Goal: Transaction & Acquisition: Purchase product/service

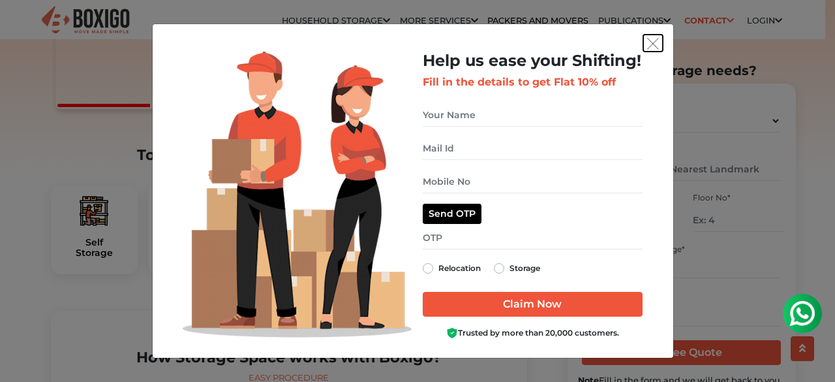
click at [656, 46] on img "get free quote dialog" at bounding box center [653, 44] width 12 height 12
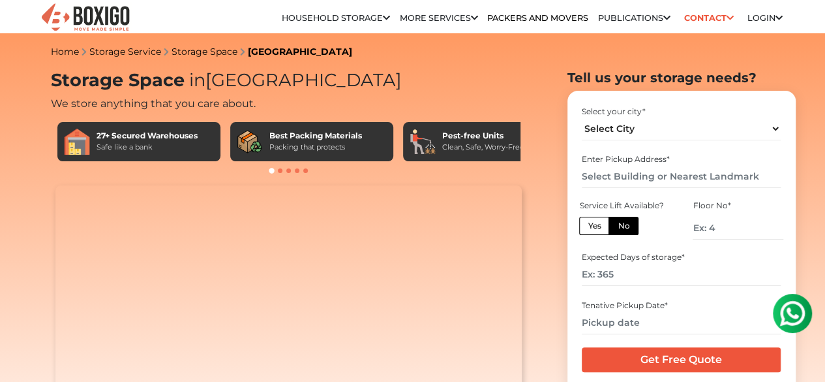
click at [528, 18] on link "Packers and Movers" at bounding box center [537, 18] width 101 height 10
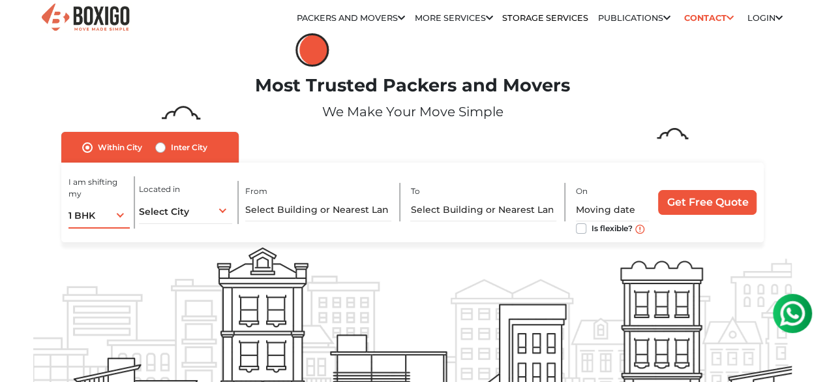
click at [102, 221] on div "1 BHK 1 BHK 2 BHK 3 BHK 3 + BHK FEW ITEMS" at bounding box center [100, 214] width 62 height 27
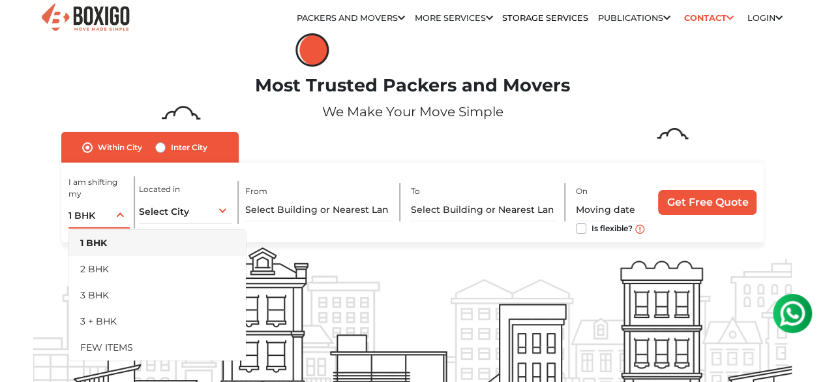
click at [106, 299] on li "3 BHK" at bounding box center [157, 295] width 177 height 26
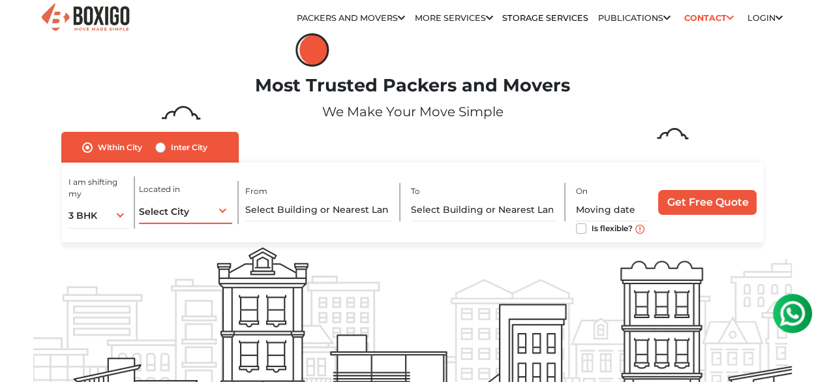
click at [204, 211] on div "Select City Select City Bangalore Bengaluru Bhopal Bhubaneswar Chennai Coimbato…" at bounding box center [185, 209] width 93 height 27
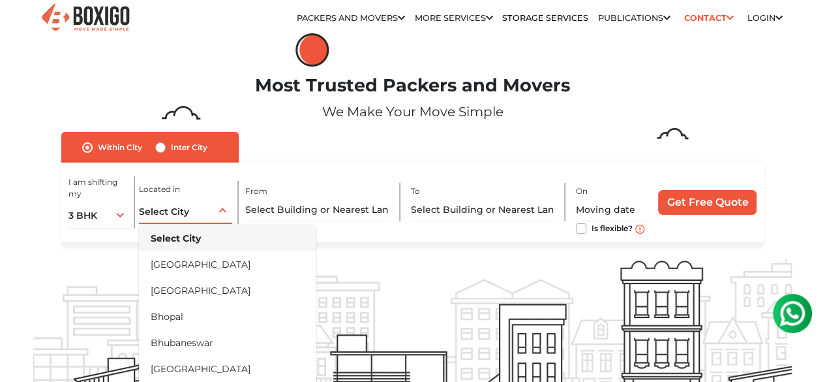
click at [184, 292] on li "[GEOGRAPHIC_DATA]" at bounding box center [227, 290] width 177 height 26
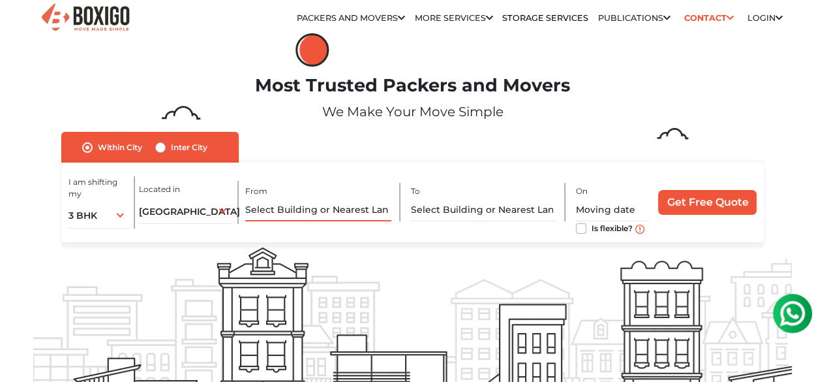
click at [314, 217] on input "text" at bounding box center [317, 209] width 145 height 23
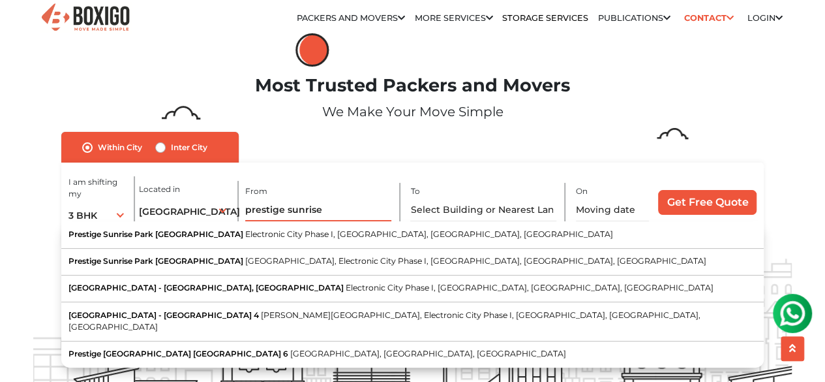
scroll to position [51, 0]
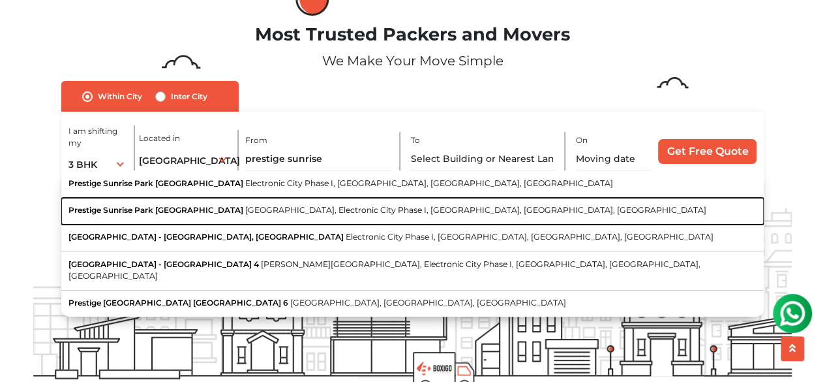
click at [245, 215] on span "Neotown Road, Electronic City Phase I, Electronic City, Bengaluru, Karnataka" at bounding box center [475, 210] width 461 height 10
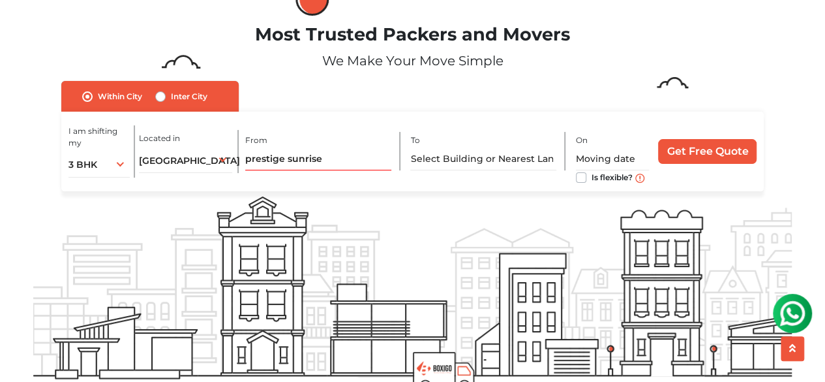
type input "Prestige Sunrise Park Birchwood, Neotown Road, Electronic City Phase I, Electro…"
click at [483, 162] on input "text" at bounding box center [482, 158] width 145 height 23
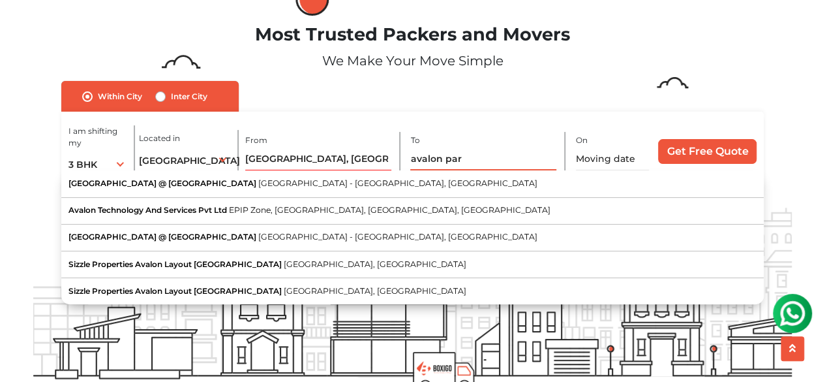
click at [483, 162] on input "avalon par" at bounding box center [482, 158] width 145 height 23
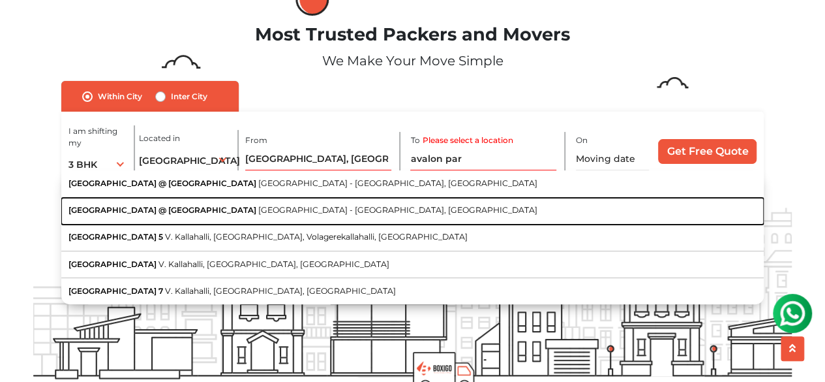
click at [275, 213] on span "Sarjapur - Marathahalli Road, Yamare Village, Bengaluru, Karnataka" at bounding box center [397, 210] width 279 height 10
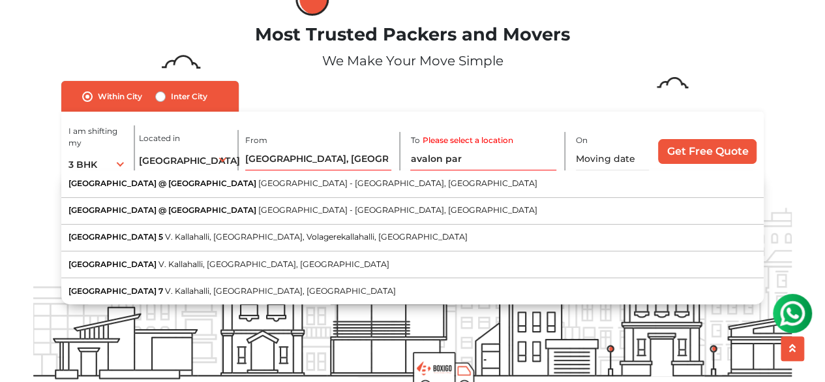
type input "Avalon Park @ The Prestige City, Sarjapur - Marathahalli Road, Yamare Village, …"
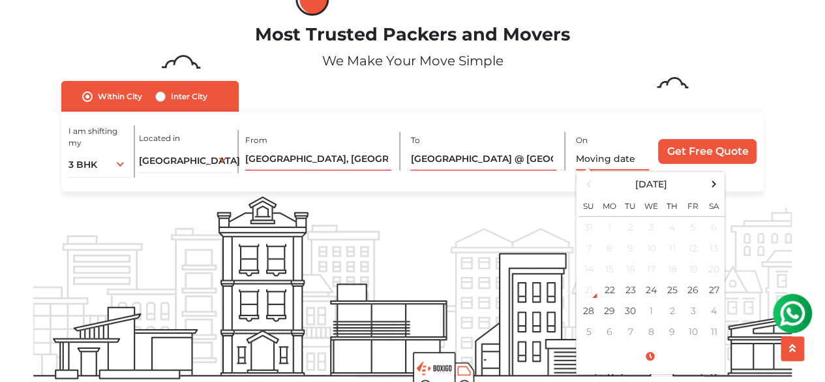
click at [588, 162] on input "text" at bounding box center [613, 158] width 74 height 23
click at [714, 191] on span at bounding box center [714, 184] width 18 height 18
click at [695, 232] on td "3" at bounding box center [693, 228] width 21 height 22
type input "10/03/2025 12:00 AM"
click at [638, 112] on div "Within City Inter City I am shifting my 1 BHK 2 BHK 3 BHK 3 + BHK FEW ITEMS 3 B…" at bounding box center [412, 136] width 703 height 110
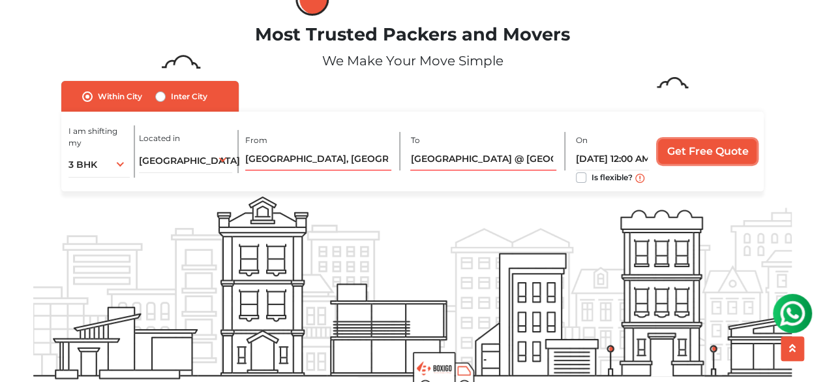
click at [698, 152] on input "Get Free Quote" at bounding box center [707, 151] width 99 height 25
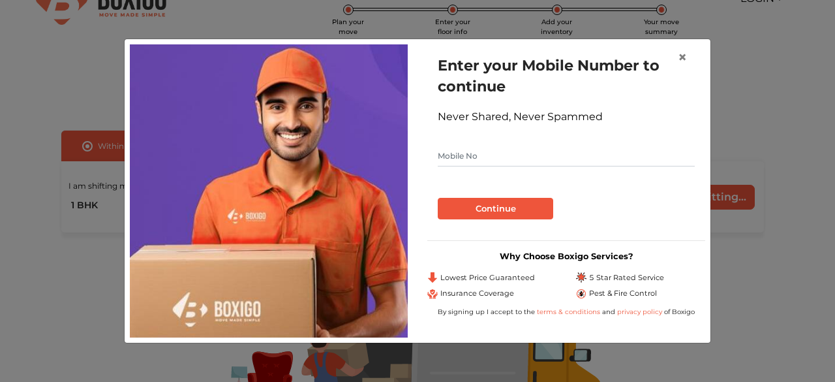
click at [511, 155] on input "text" at bounding box center [566, 155] width 257 height 21
click at [515, 209] on button "Continue" at bounding box center [495, 209] width 115 height 22
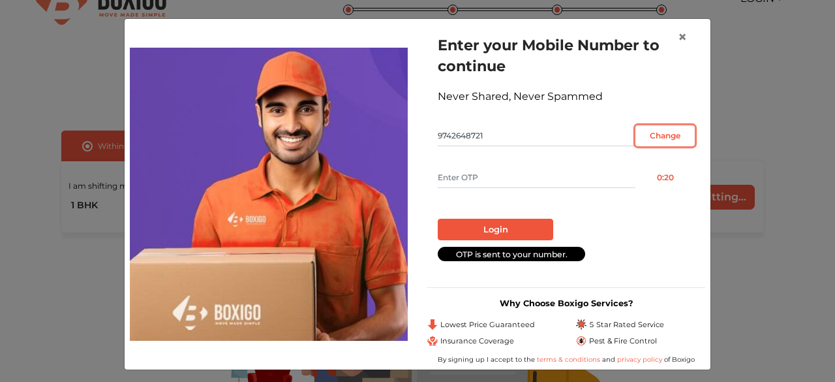
click at [670, 133] on input "Change" at bounding box center [664, 135] width 59 height 21
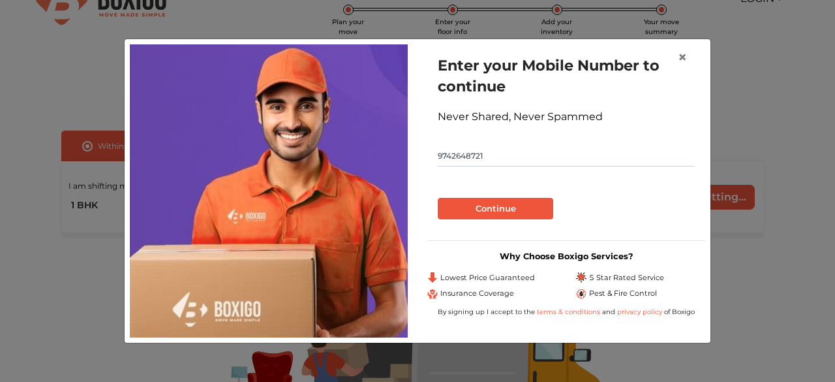
drag, startPoint x: 514, startPoint y: 163, endPoint x: 344, endPoint y: 161, distance: 170.3
click at [344, 161] on div "Enter your Mobile Number to continue Never Shared, Never Spammed 9742648721 Con…" at bounding box center [417, 190] width 595 height 292
type input "8826937500"
click at [467, 204] on button "Continue" at bounding box center [495, 209] width 115 height 22
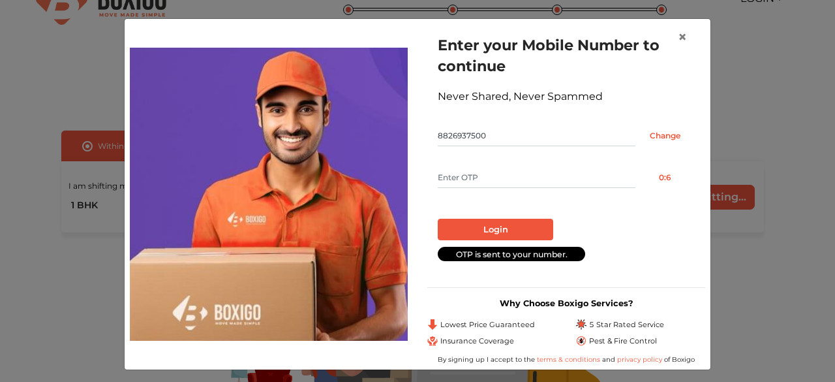
click at [493, 189] on form "Enter your Mobile Number to continue Never Shared, Never Spammed 8826937500 Cha…" at bounding box center [566, 148] width 257 height 226
click at [481, 181] on input "text" at bounding box center [537, 177] width 198 height 21
type input "1578"
click at [497, 232] on button "Login" at bounding box center [495, 230] width 115 height 22
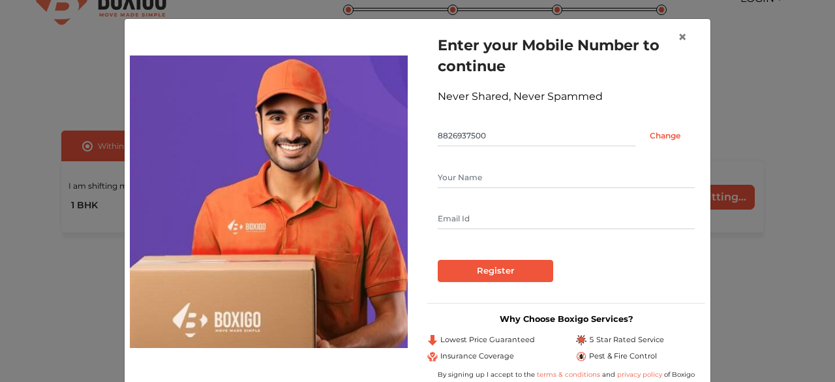
click at [498, 171] on input "text" at bounding box center [566, 177] width 257 height 21
type input "Bibu"
type input "vibhuomatic@gmail.com"
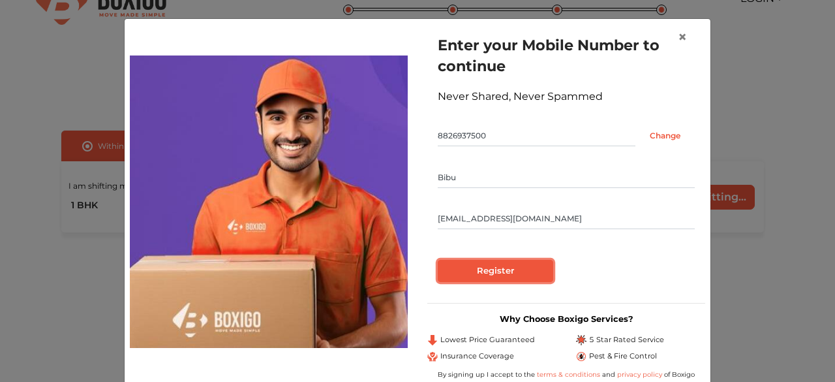
click at [504, 277] on input "Register" at bounding box center [495, 271] width 115 height 22
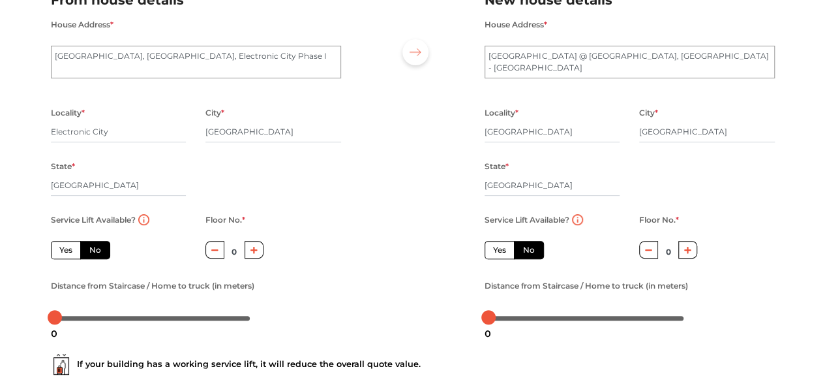
scroll to position [133, 0]
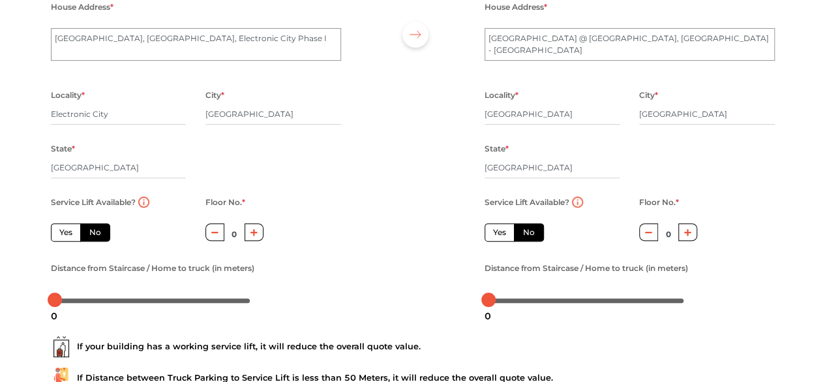
click at [70, 233] on label "Yes" at bounding box center [66, 232] width 30 height 18
click at [68, 233] on input "Yes" at bounding box center [63, 230] width 8 height 8
radio input "true"
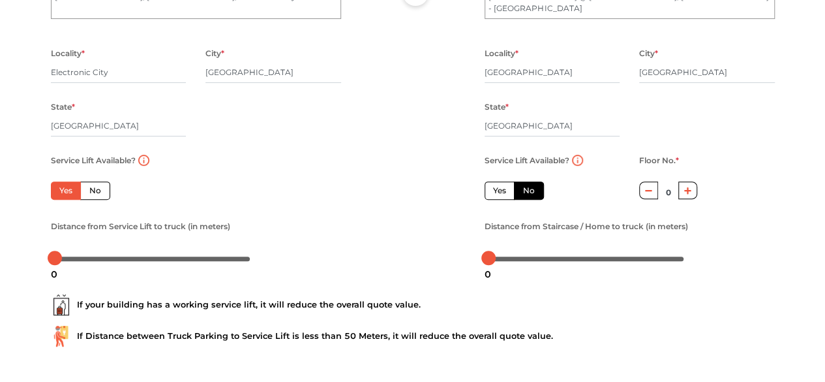
scroll to position [177, 0]
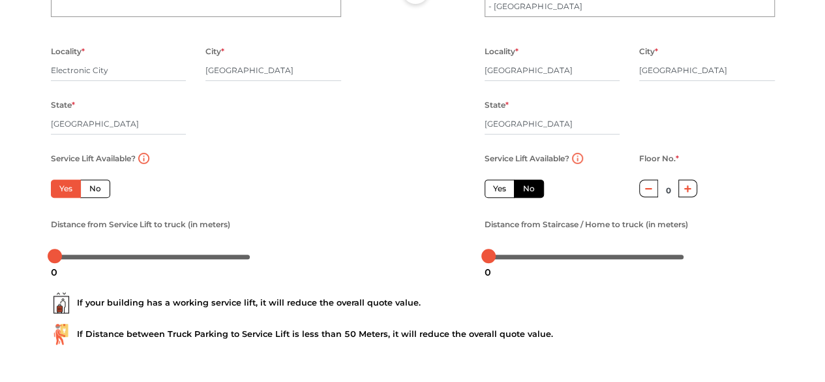
click at [506, 187] on label "Yes" at bounding box center [500, 188] width 30 height 18
click at [502, 187] on input "Yes" at bounding box center [497, 187] width 8 height 8
radio input "false"
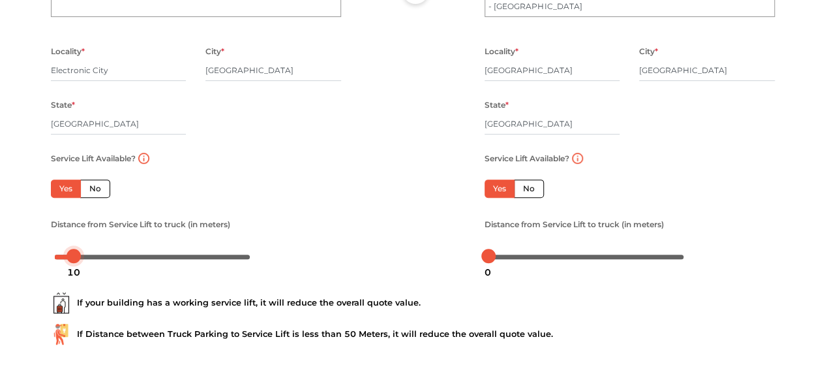
drag, startPoint x: 55, startPoint y: 256, endPoint x: 76, endPoint y: 256, distance: 20.2
click at [76, 256] on div at bounding box center [74, 256] width 14 height 14
drag, startPoint x: 489, startPoint y: 262, endPoint x: 508, endPoint y: 260, distance: 18.4
click at [508, 205] on body "Plan your move Enter your floor info Add your inventory Your move summary My Mo…" at bounding box center [412, 14] width 825 height 382
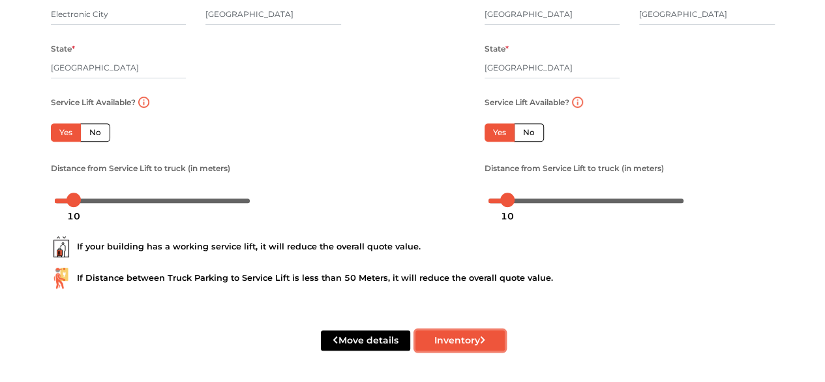
drag, startPoint x: 475, startPoint y: 299, endPoint x: 441, endPoint y: 343, distance: 54.8
click at [441, 343] on button "Inventory" at bounding box center [460, 340] width 89 height 20
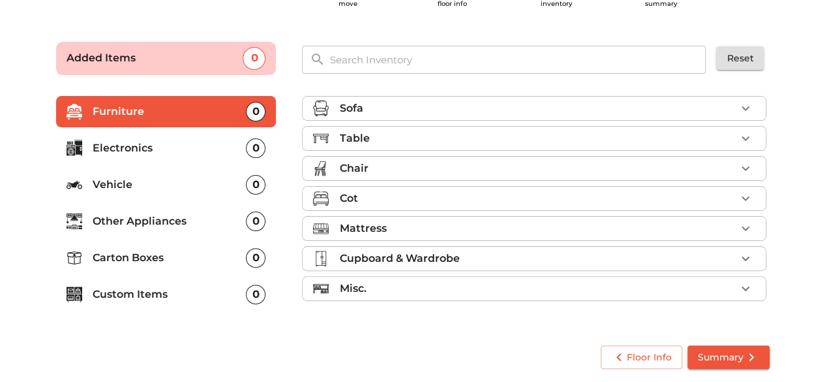
scroll to position [63, 0]
click at [502, 108] on div "Sofa" at bounding box center [537, 109] width 397 height 16
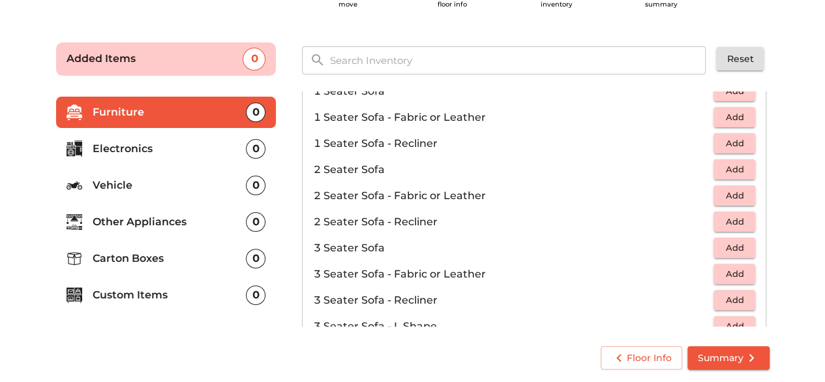
scroll to position [0, 0]
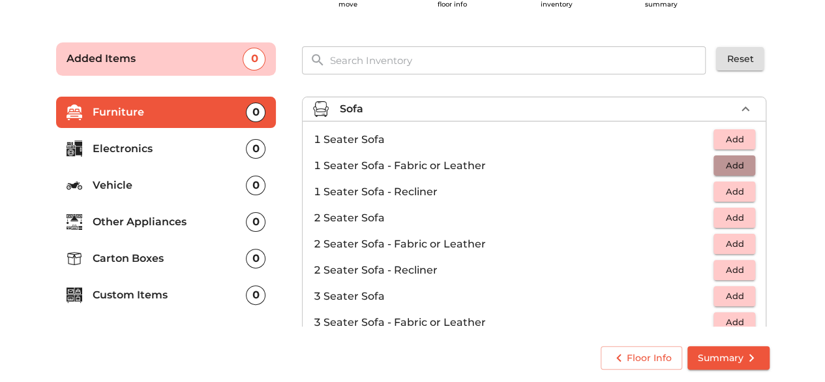
click at [731, 168] on span "Add" at bounding box center [734, 165] width 29 height 15
click at [744, 165] on icon "button" at bounding box center [746, 166] width 16 height 16
click at [731, 296] on span "Add" at bounding box center [734, 295] width 29 height 15
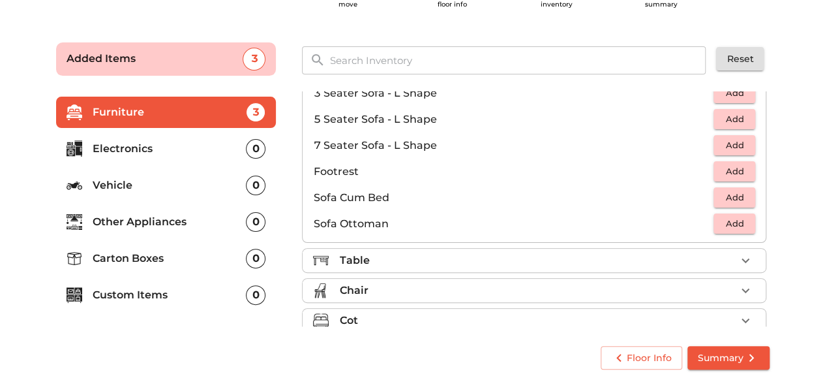
scroll to position [385, 0]
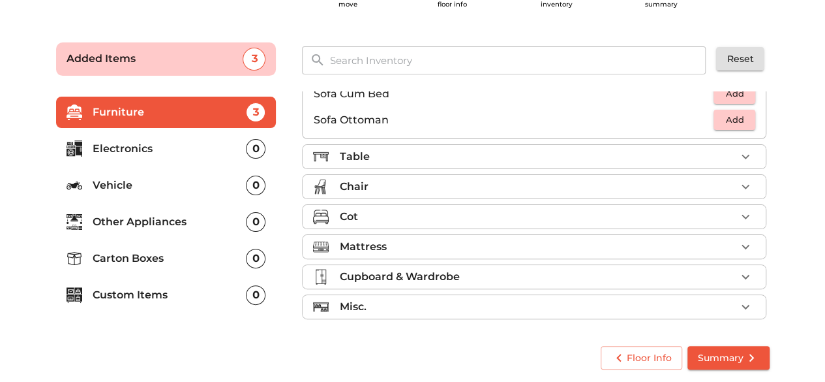
drag, startPoint x: 388, startPoint y: 157, endPoint x: 378, endPoint y: 140, distance: 19.8
click at [378, 140] on ul "Sofa 3 Added 1 Seater Sofa Add 1 Seater Sofa - Fabric or Leather 2 1 Seater Sof…" at bounding box center [534, 17] width 464 height 623
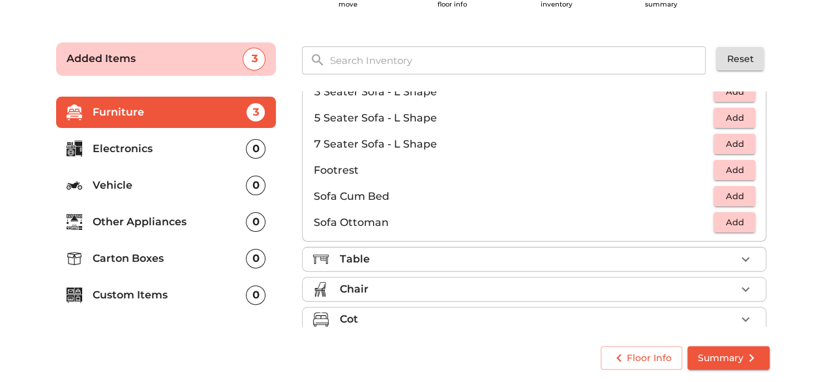
scroll to position [243, 0]
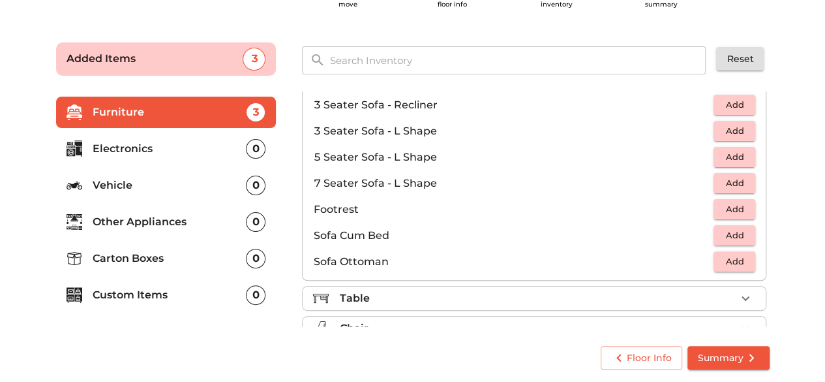
drag, startPoint x: 378, startPoint y: 140, endPoint x: 723, endPoint y: 211, distance: 352.4
click at [723, 211] on span "Add" at bounding box center [734, 209] width 29 height 15
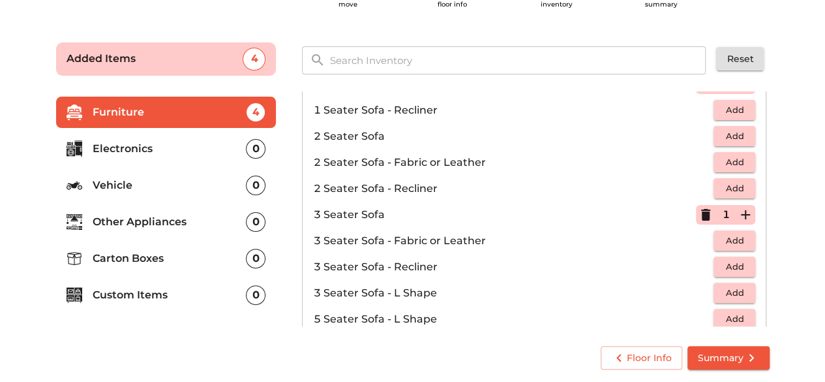
scroll to position [0, 0]
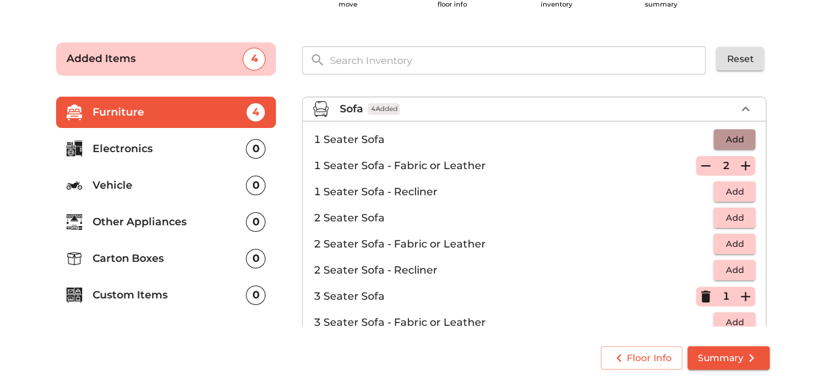
click at [725, 139] on span "Add" at bounding box center [734, 139] width 29 height 15
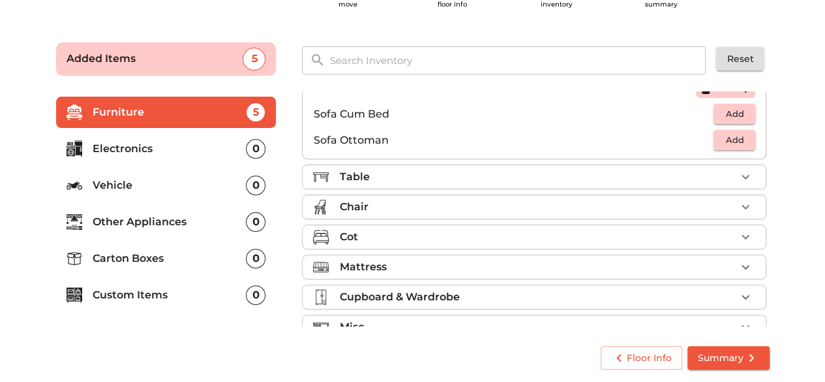
scroll to position [385, 0]
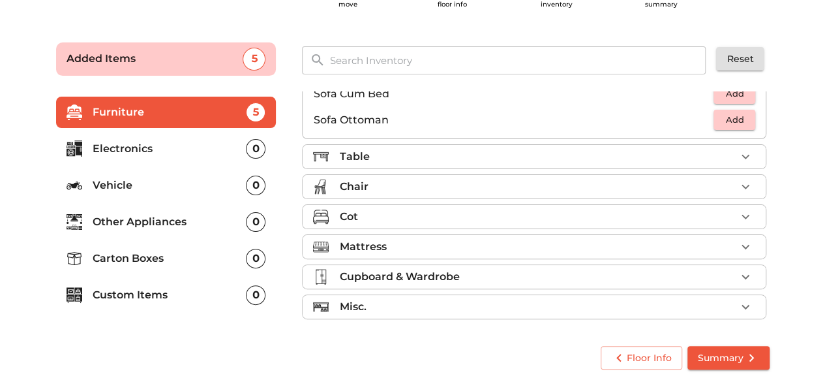
click at [658, 152] on div "Table" at bounding box center [537, 157] width 397 height 16
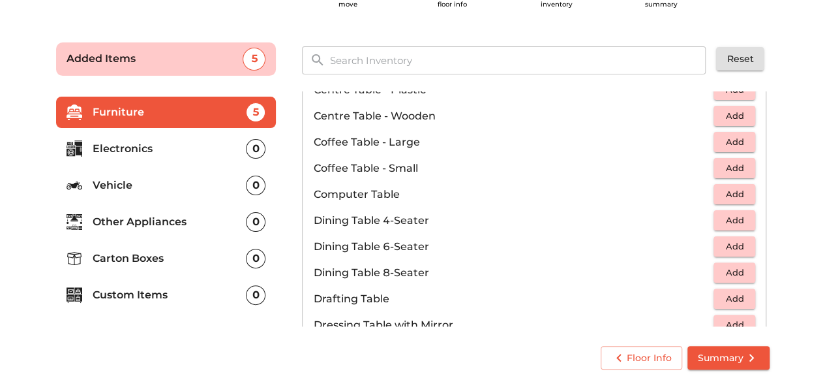
scroll to position [0, 0]
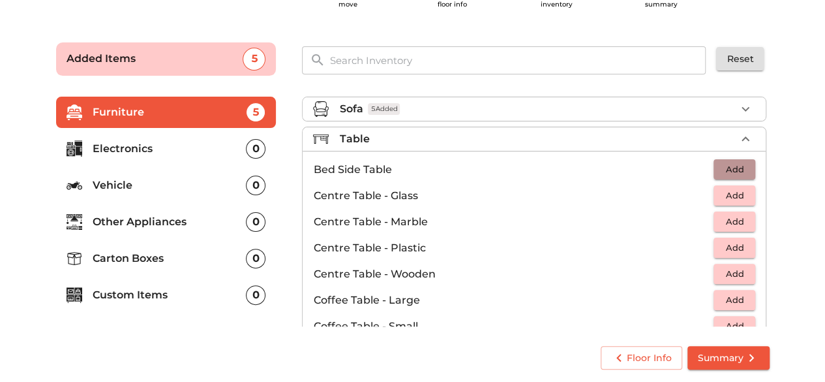
click at [738, 162] on span "Add" at bounding box center [734, 169] width 29 height 15
click at [740, 167] on icon "button" at bounding box center [746, 170] width 16 height 16
click at [737, 272] on span "Add" at bounding box center [734, 273] width 29 height 15
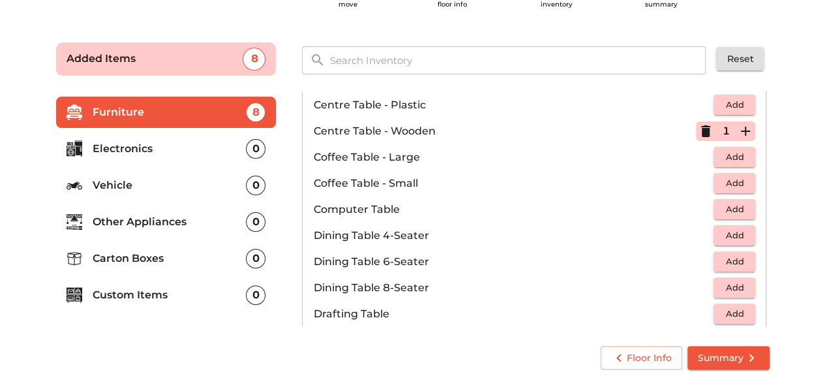
scroll to position [146, 0]
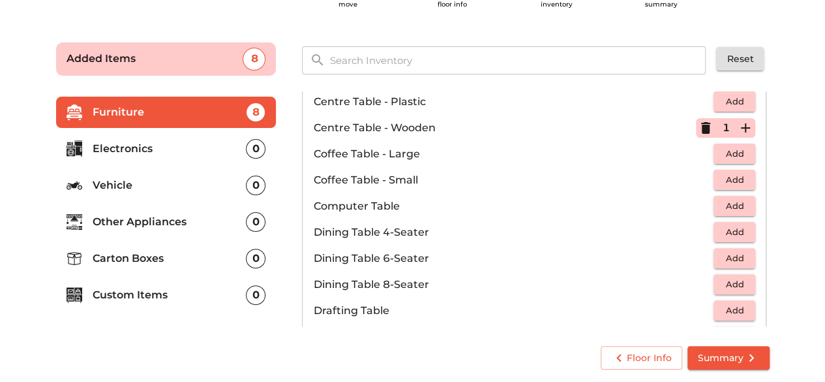
click at [729, 211] on span "Add" at bounding box center [734, 205] width 29 height 15
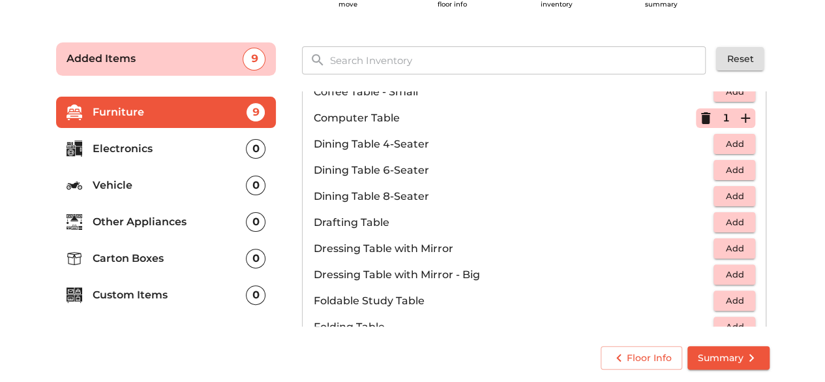
scroll to position [235, 0]
click at [724, 177] on button "Add" at bounding box center [735, 169] width 42 height 20
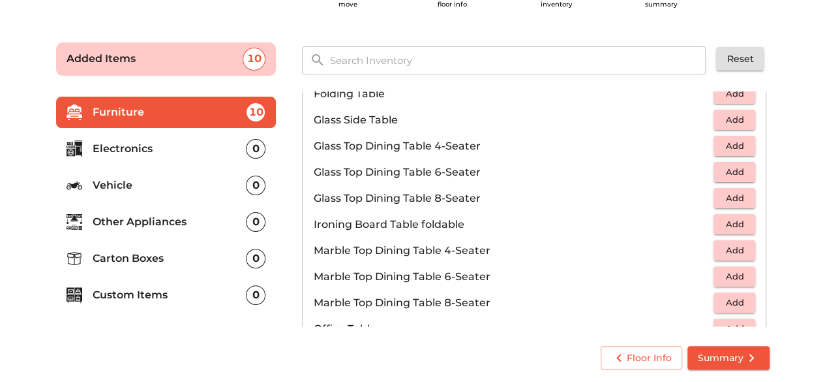
scroll to position [468, 0]
click at [725, 277] on span "Add" at bounding box center [734, 275] width 29 height 15
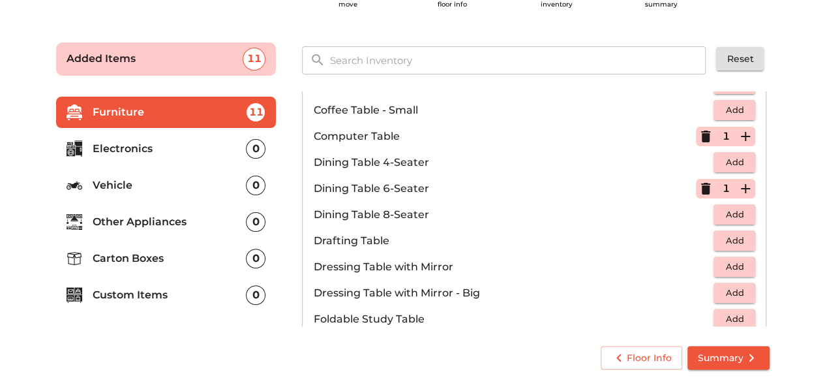
scroll to position [211, 0]
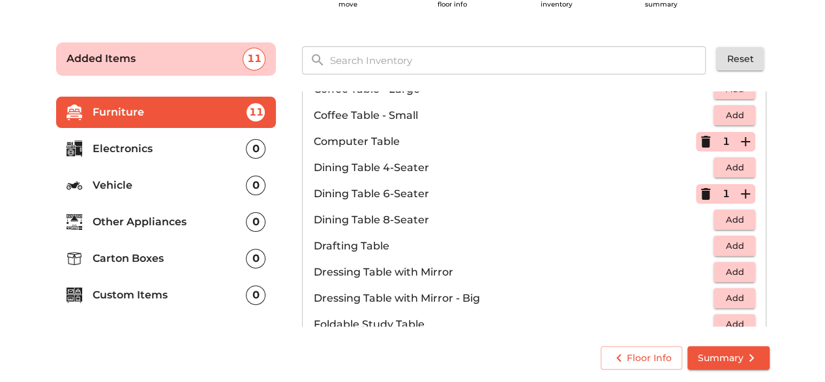
click at [701, 194] on icon "button" at bounding box center [705, 194] width 9 height 12
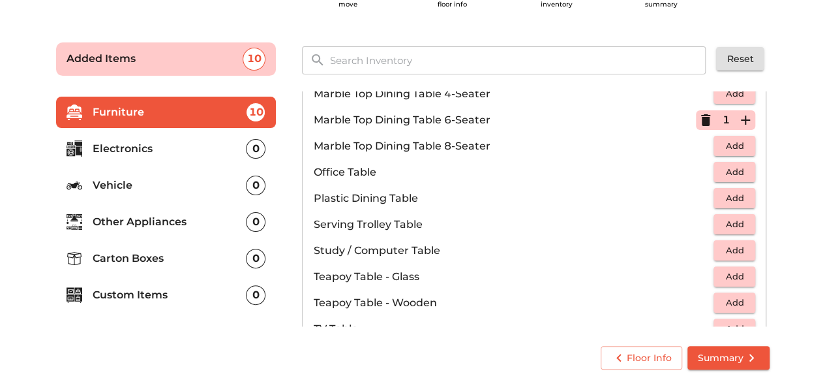
scroll to position [635, 0]
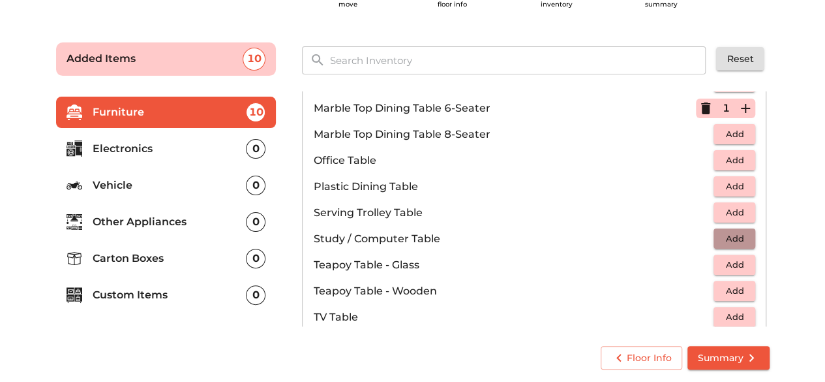
click at [742, 236] on span "Add" at bounding box center [734, 238] width 29 height 15
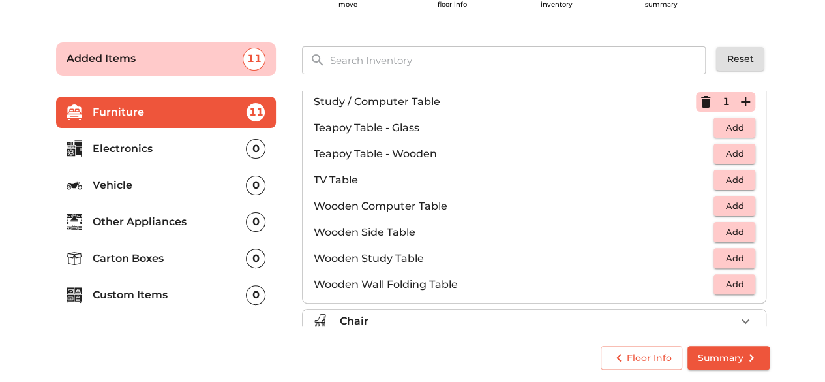
scroll to position [692, 0]
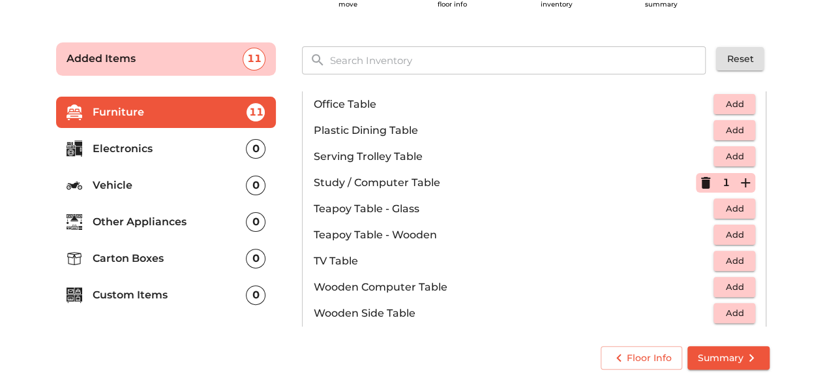
click at [701, 181] on icon "button" at bounding box center [705, 183] width 9 height 12
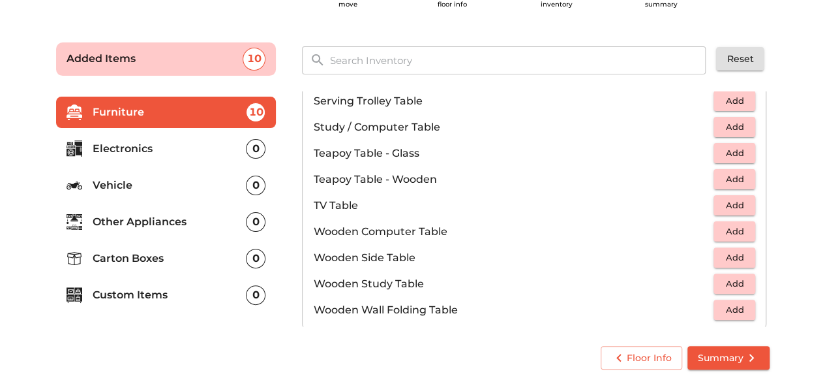
scroll to position [748, 0]
click at [728, 231] on span "Add" at bounding box center [734, 230] width 29 height 15
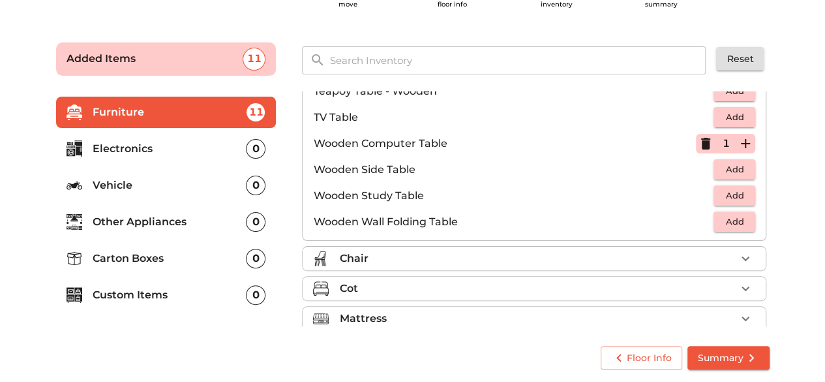
scroll to position [836, 0]
click at [720, 217] on span "Add" at bounding box center [734, 220] width 29 height 15
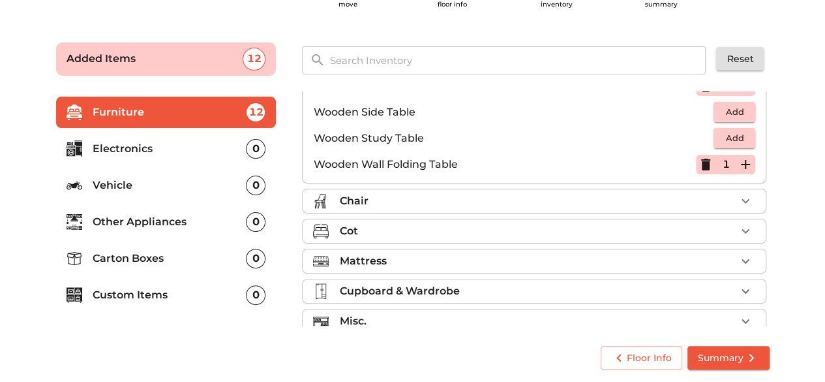
click at [570, 200] on div "Chair" at bounding box center [537, 201] width 397 height 16
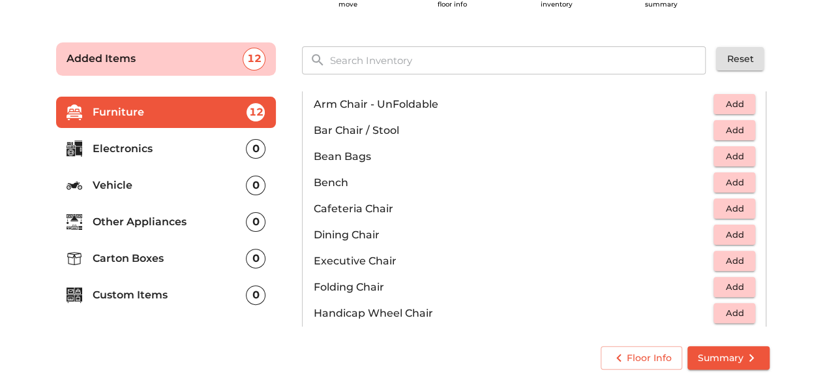
scroll to position [140, 0]
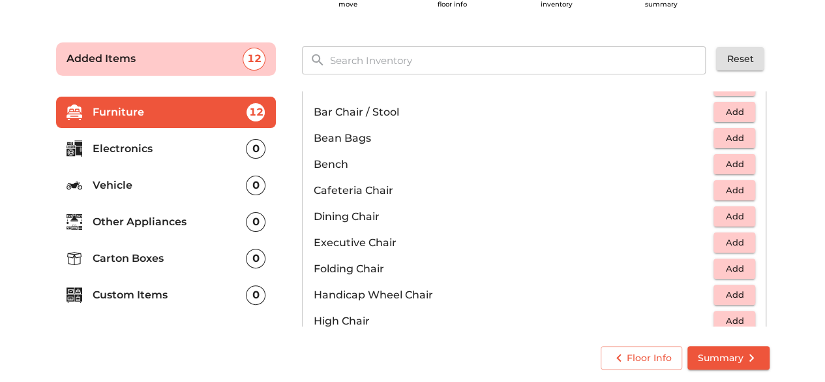
click at [727, 215] on span "Add" at bounding box center [734, 216] width 29 height 15
click at [741, 215] on icon "button" at bounding box center [745, 216] width 9 height 9
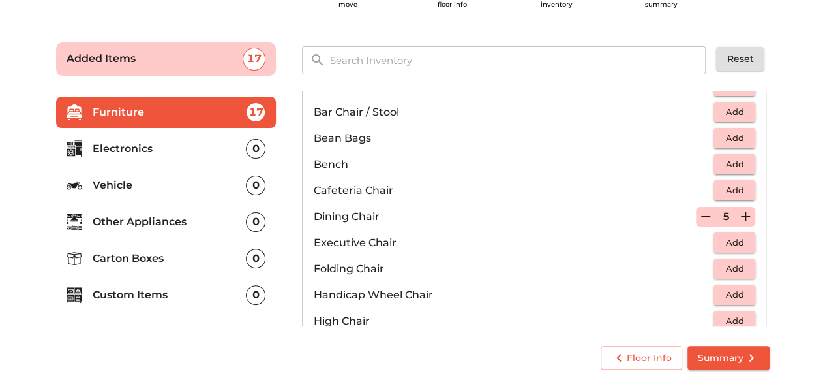
click at [741, 215] on icon "button" at bounding box center [745, 216] width 9 height 9
click at [735, 239] on span "Add" at bounding box center [734, 242] width 29 height 15
click at [733, 264] on span "Add" at bounding box center [734, 268] width 29 height 15
click at [741, 265] on icon "button" at bounding box center [745, 268] width 9 height 9
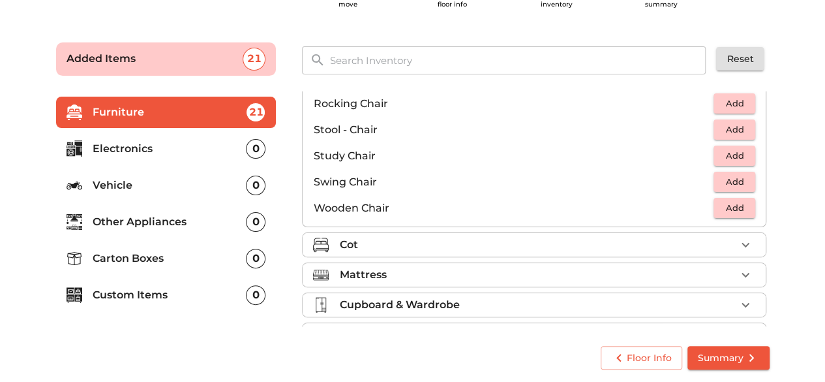
scroll to position [541, 0]
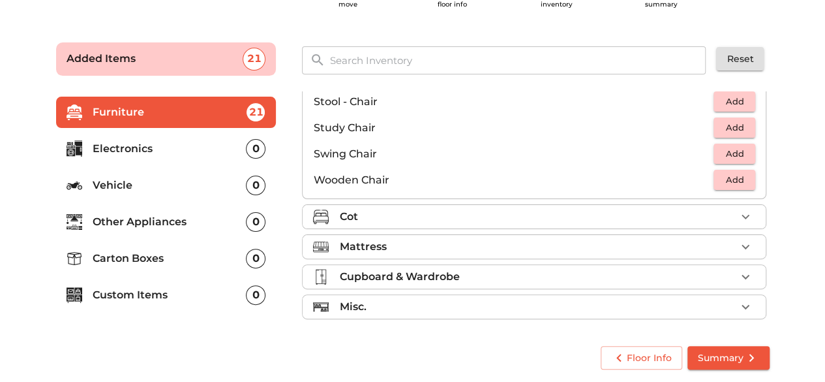
click at [467, 214] on div "Cot" at bounding box center [537, 217] width 397 height 16
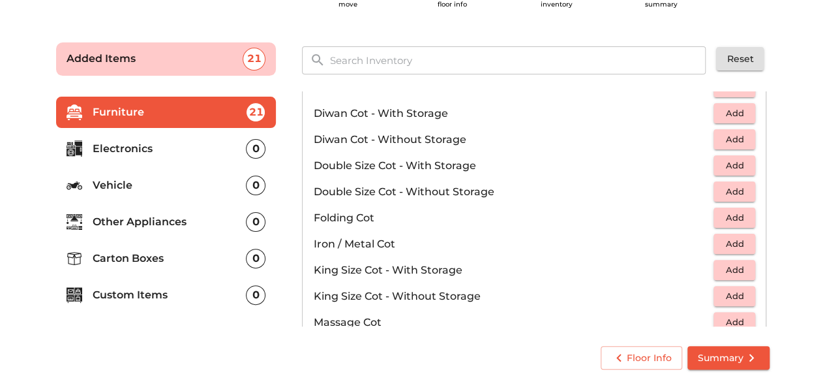
scroll to position [201, 0]
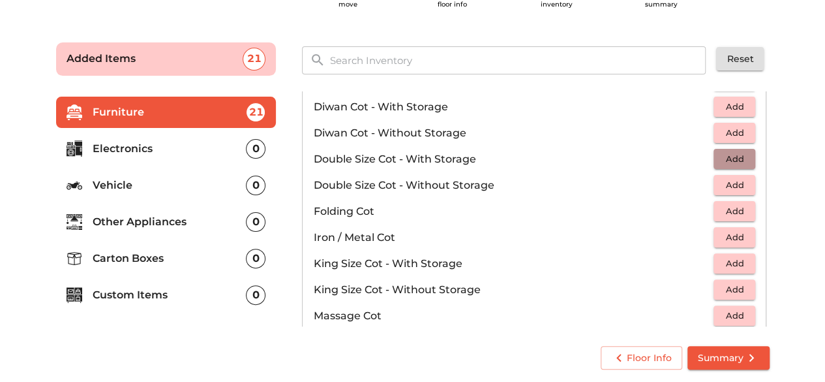
click at [736, 156] on span "Add" at bounding box center [734, 158] width 29 height 15
click at [738, 156] on icon "button" at bounding box center [746, 159] width 16 height 16
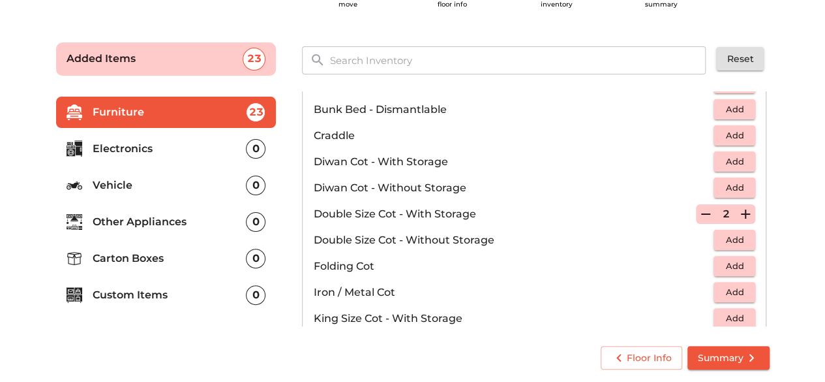
scroll to position [146, 0]
click at [698, 209] on icon "button" at bounding box center [706, 214] width 16 height 16
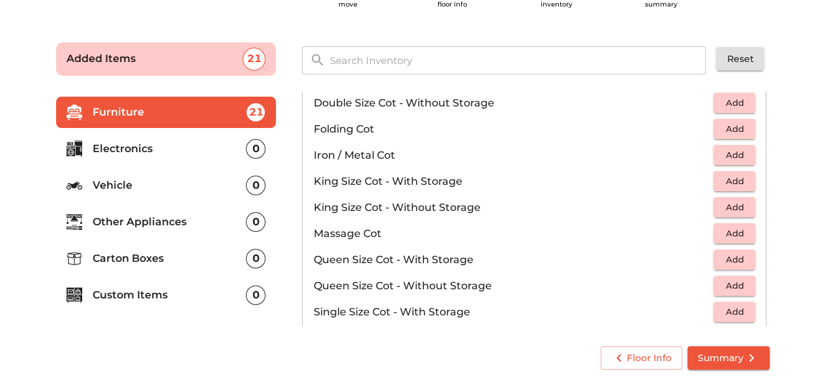
click at [727, 180] on span "Add" at bounding box center [734, 181] width 29 height 15
click at [741, 179] on icon "button" at bounding box center [745, 181] width 9 height 9
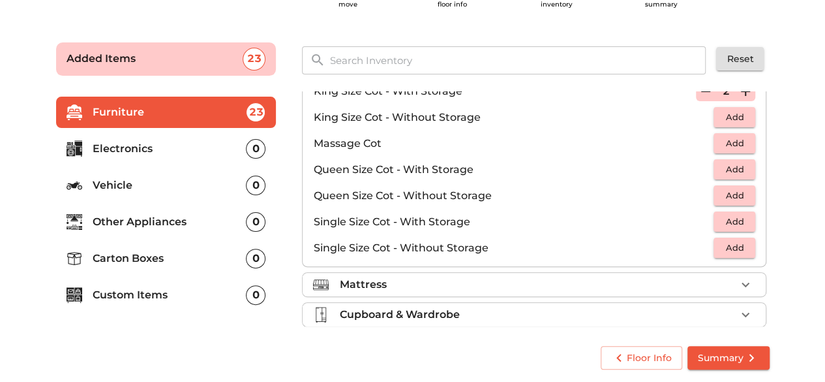
scroll to position [411, 0]
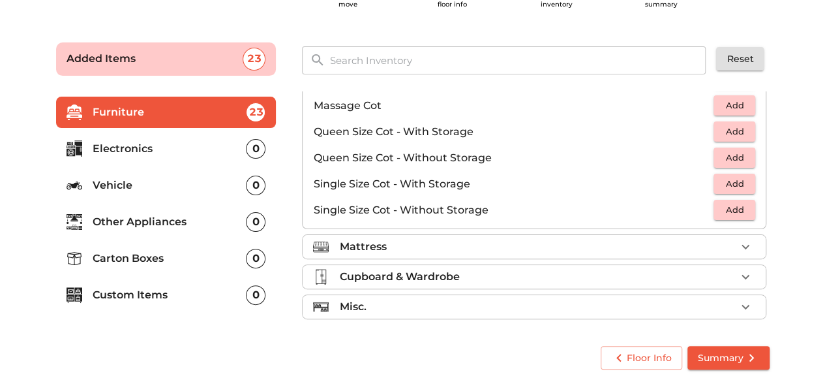
click at [536, 244] on div "Mattress" at bounding box center [537, 247] width 397 height 16
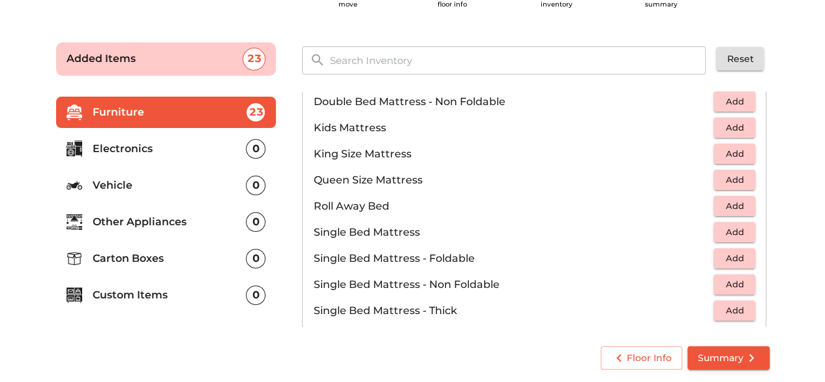
scroll to position [145, 0]
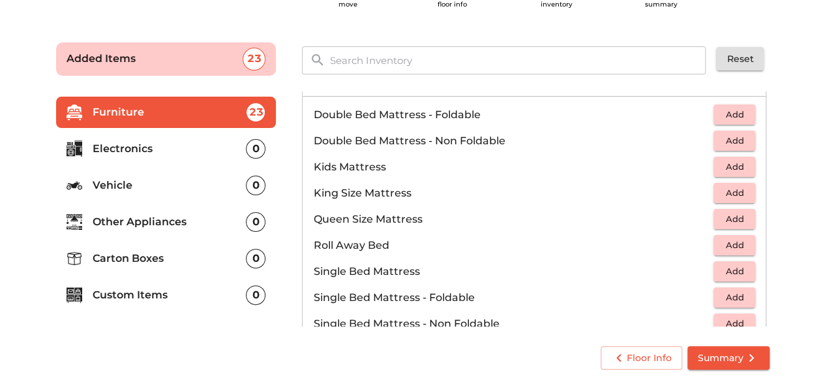
drag, startPoint x: 725, startPoint y: 105, endPoint x: 430, endPoint y: 85, distance: 296.2
click at [430, 86] on div "Sofa 5 Added Table 7 Added Chair 9 Added Cot 2 Added Mattress Double Bed Mattre…" at bounding box center [536, 208] width 478 height 245
click at [720, 107] on span "Add" at bounding box center [734, 114] width 29 height 15
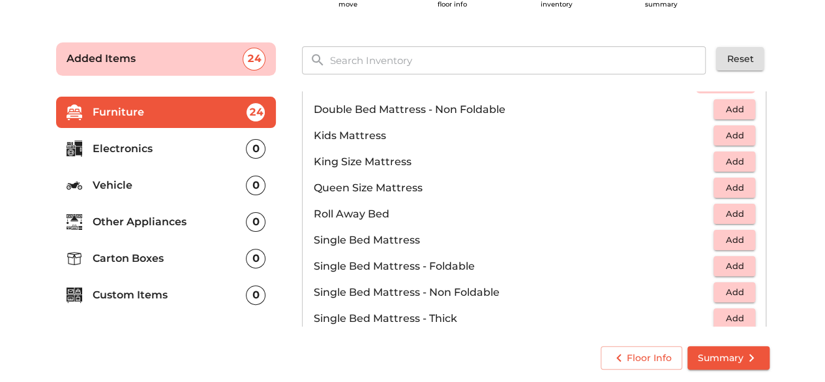
scroll to position [254, 0]
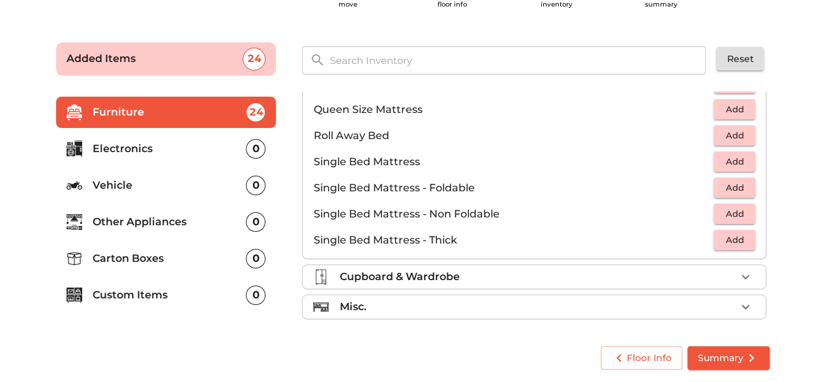
click at [531, 272] on div "Cupboard & Wardrobe" at bounding box center [537, 277] width 397 height 16
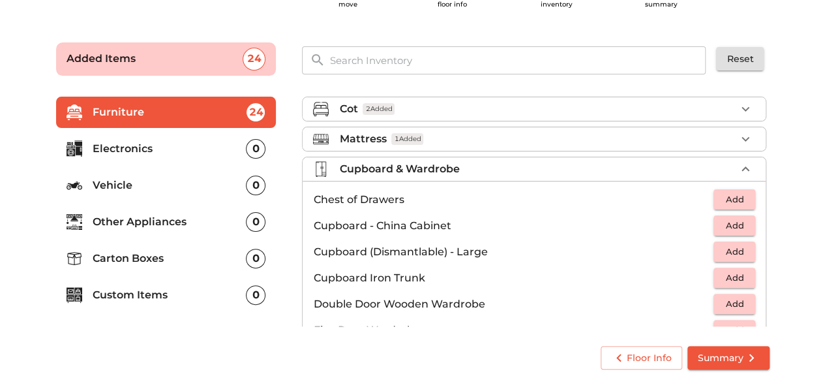
scroll to position [90, 0]
click at [733, 189] on button "Add" at bounding box center [735, 199] width 42 height 20
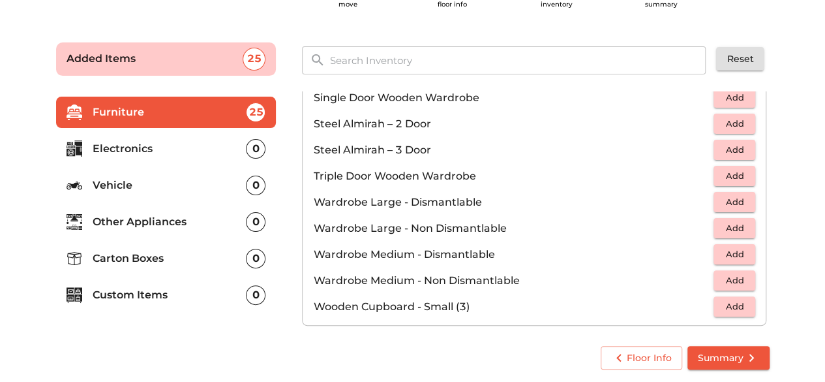
scroll to position [437, 0]
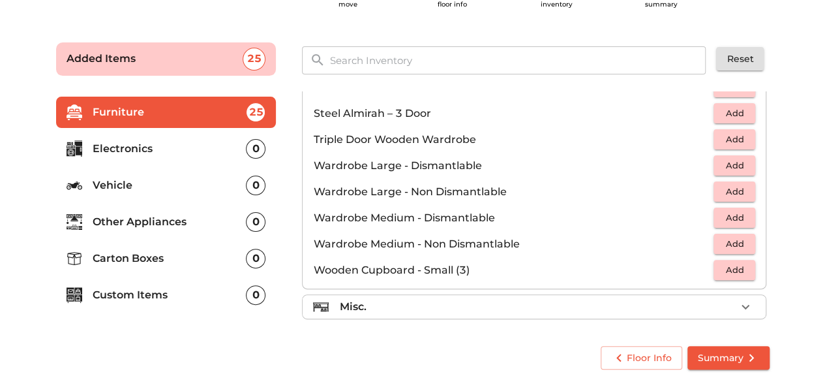
click at [615, 299] on div "Misc." at bounding box center [537, 307] width 397 height 16
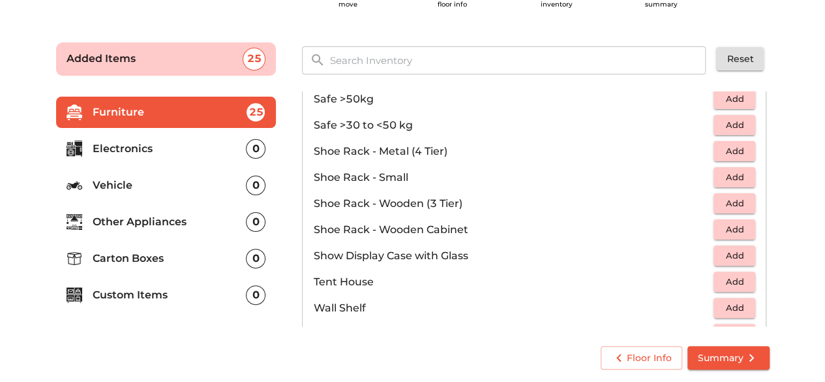
scroll to position [698, 0]
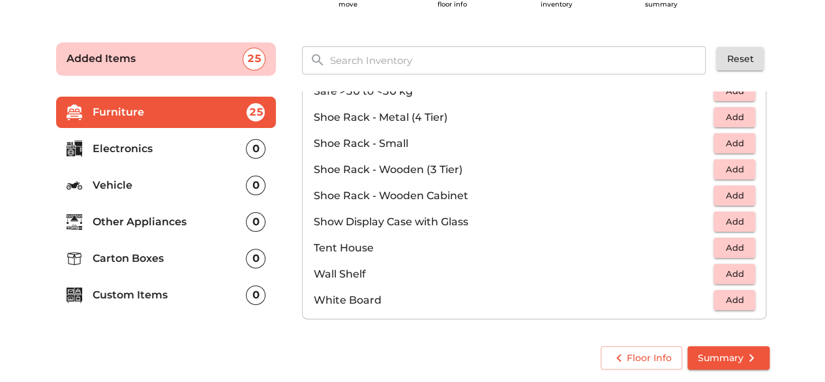
click at [129, 147] on p "Electronics" at bounding box center [170, 149] width 154 height 16
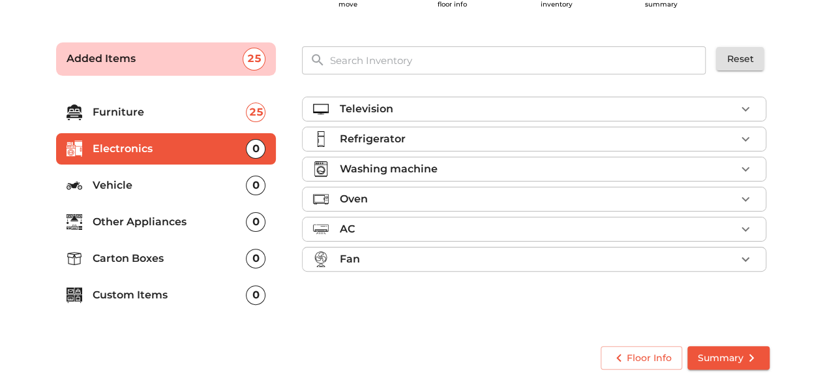
scroll to position [0, 0]
click at [403, 109] on div "Television" at bounding box center [537, 109] width 397 height 16
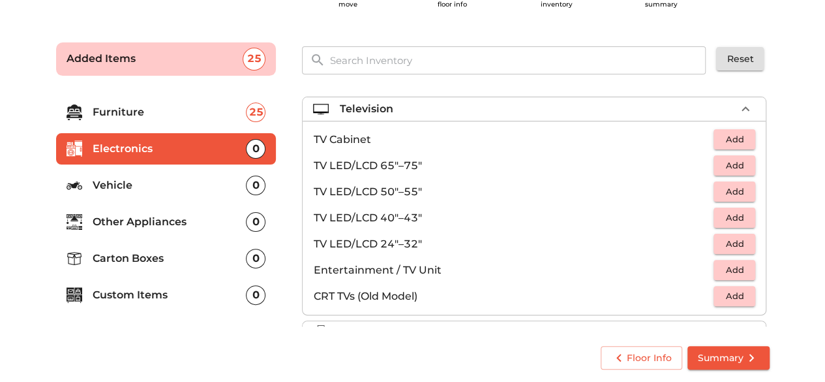
click at [736, 185] on span "Add" at bounding box center [734, 191] width 29 height 15
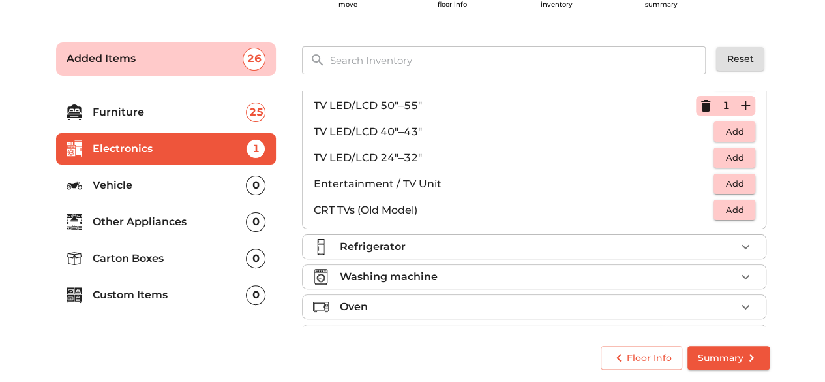
scroll to position [87, 0]
click at [531, 255] on li "Refrigerator" at bounding box center [534, 245] width 463 height 23
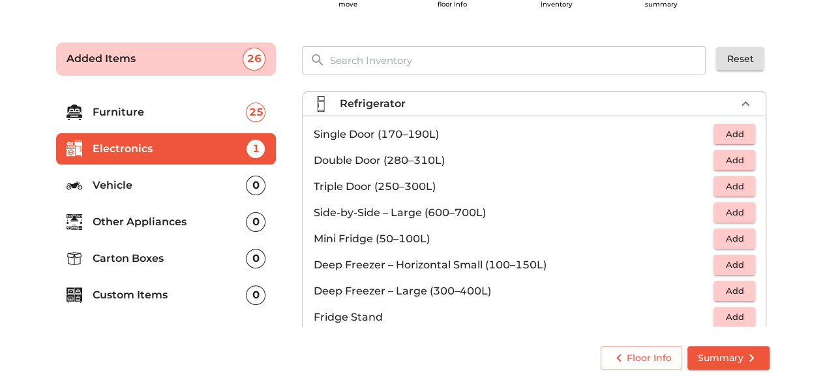
scroll to position [0, 0]
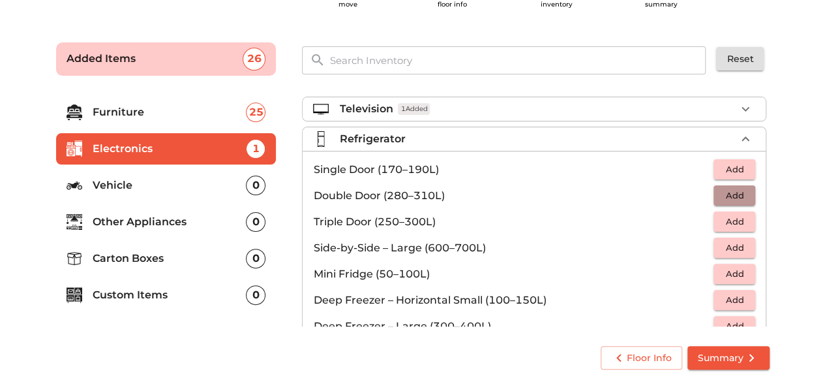
click at [733, 192] on span "Add" at bounding box center [734, 195] width 29 height 15
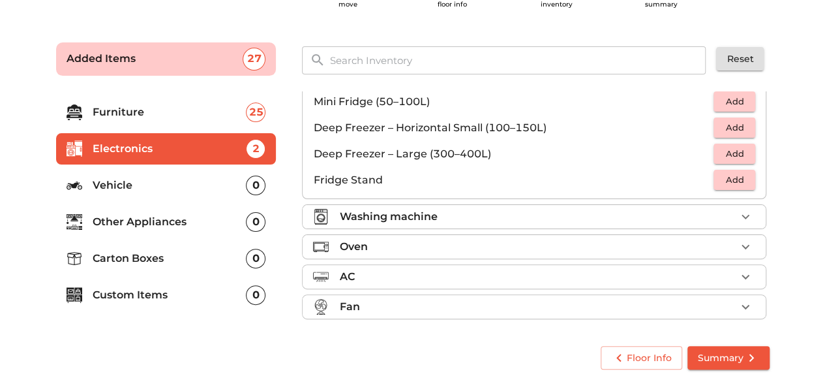
click at [377, 209] on p "Washing machine" at bounding box center [388, 217] width 98 height 16
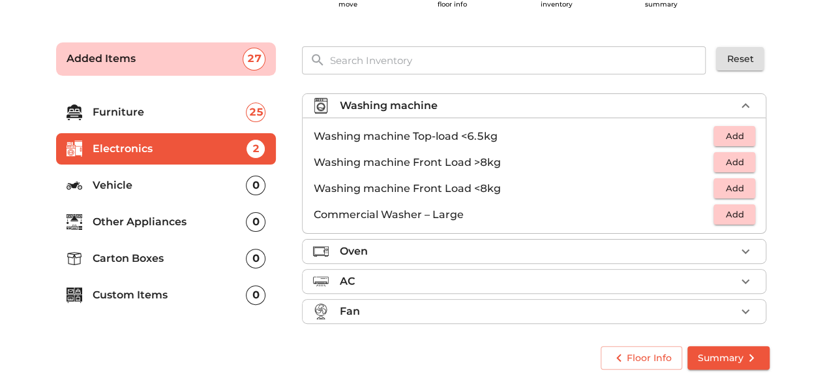
scroll to position [59, 0]
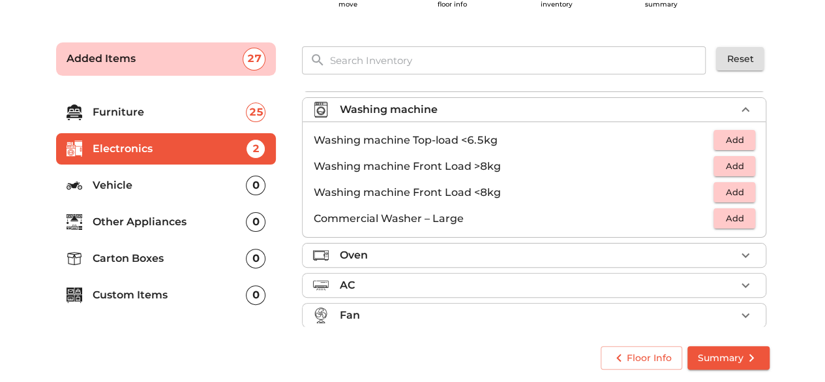
drag, startPoint x: 729, startPoint y: 131, endPoint x: 745, endPoint y: 132, distance: 16.4
click at [745, 132] on button "Add" at bounding box center [735, 140] width 42 height 20
click at [336, 256] on div at bounding box center [326, 255] width 26 height 16
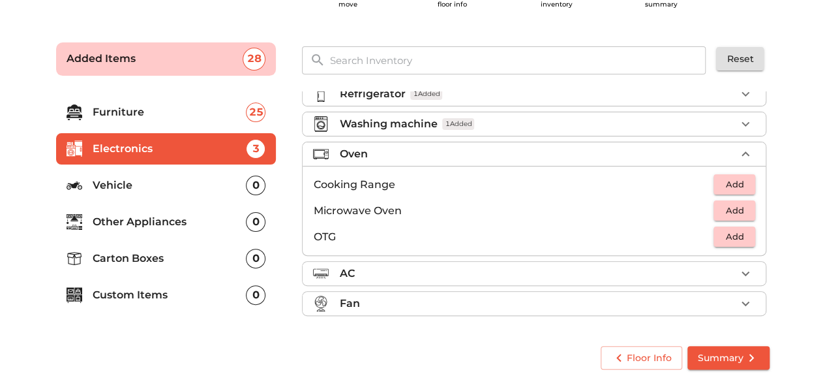
scroll to position [42, 0]
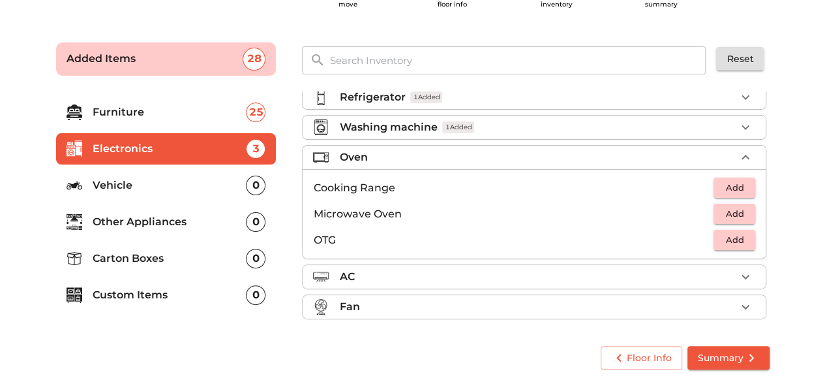
click at [741, 214] on span "Add" at bounding box center [734, 213] width 29 height 15
click at [542, 282] on li "AC" at bounding box center [534, 276] width 463 height 23
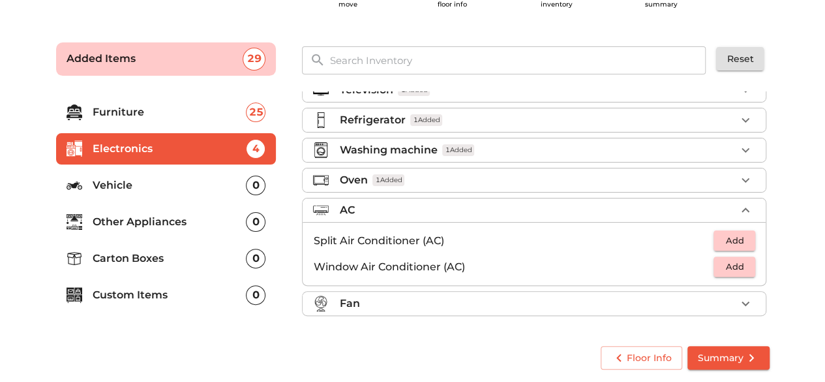
scroll to position [16, 0]
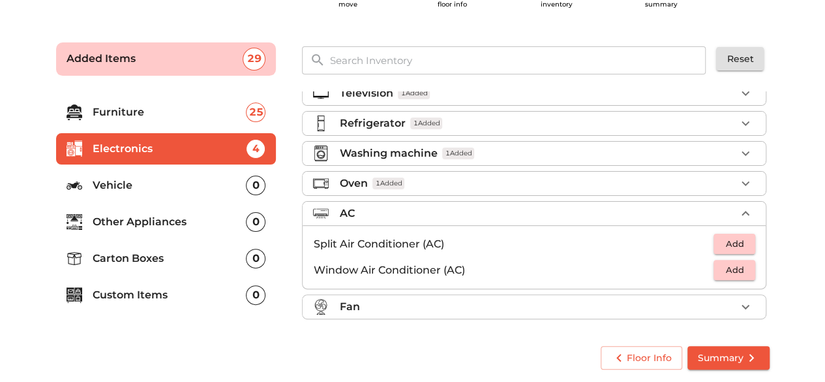
click at [535, 301] on div "Fan" at bounding box center [537, 307] width 397 height 16
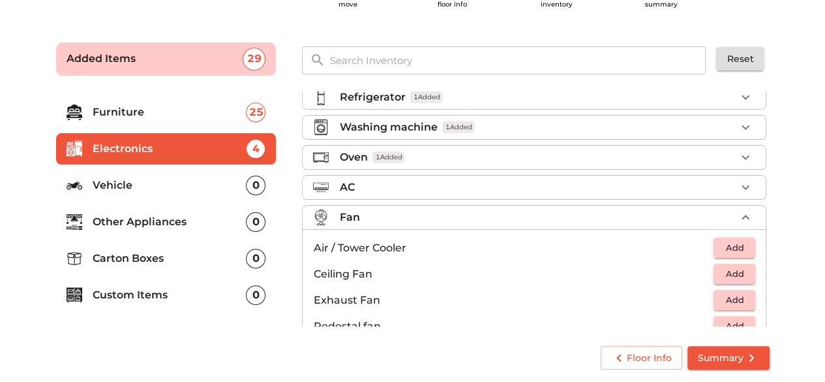
scroll to position [94, 0]
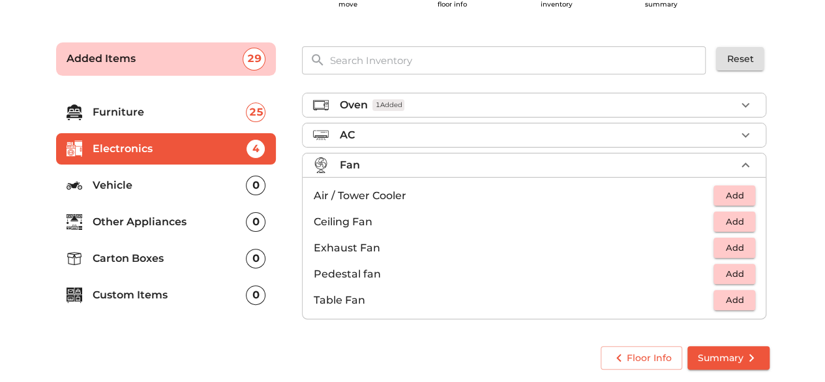
click at [183, 174] on li "Vehicle 0" at bounding box center [166, 185] width 221 height 31
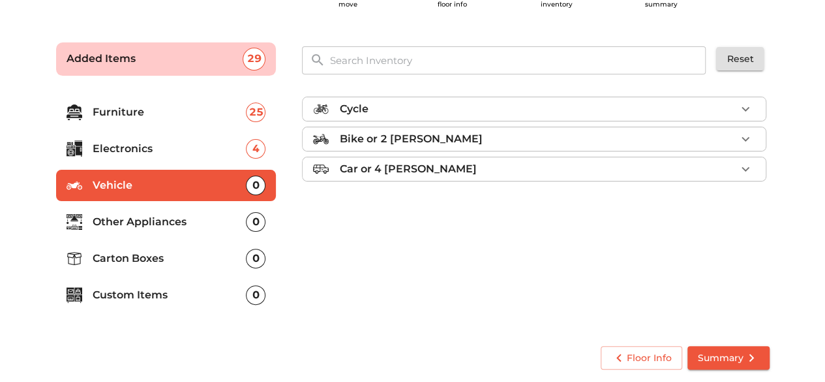
click at [425, 134] on p "Bike or 2 wheeler" at bounding box center [410, 139] width 143 height 16
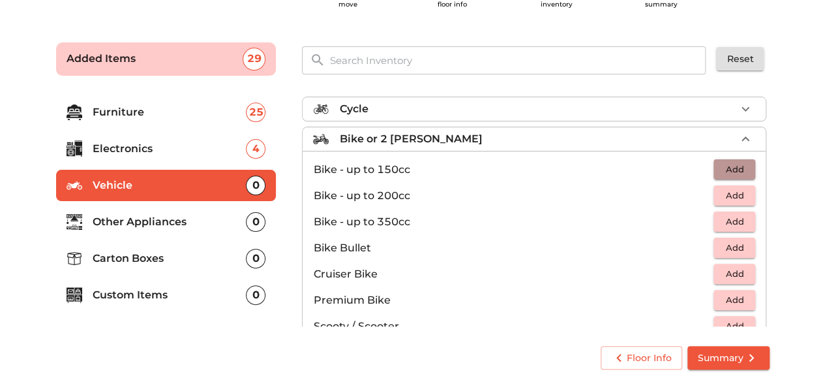
click at [729, 168] on span "Add" at bounding box center [734, 169] width 29 height 15
click at [190, 224] on p "Other Appliances" at bounding box center [170, 222] width 154 height 16
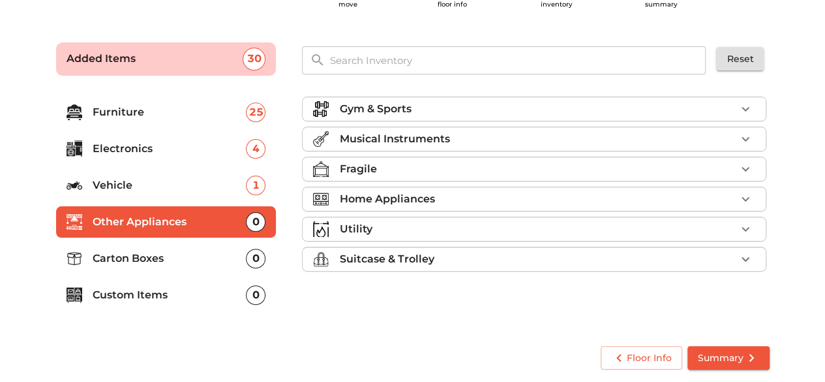
click at [663, 109] on div "Gym & Sports" at bounding box center [537, 109] width 397 height 16
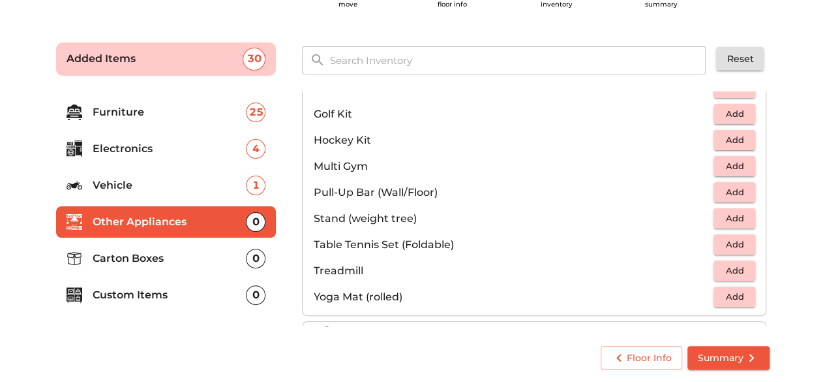
scroll to position [309, 0]
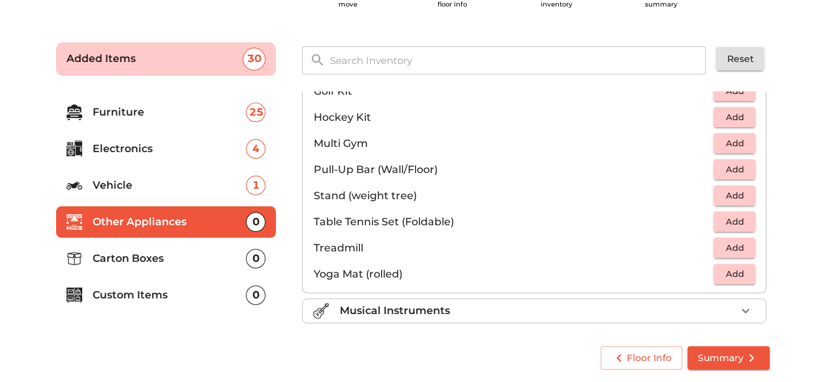
click at [123, 260] on p "Carton Boxes" at bounding box center [170, 259] width 154 height 16
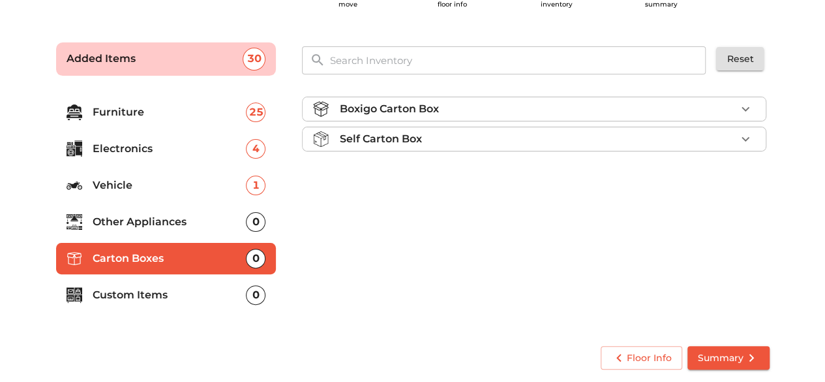
click at [556, 102] on div "Boxigo Carton Box" at bounding box center [537, 109] width 397 height 16
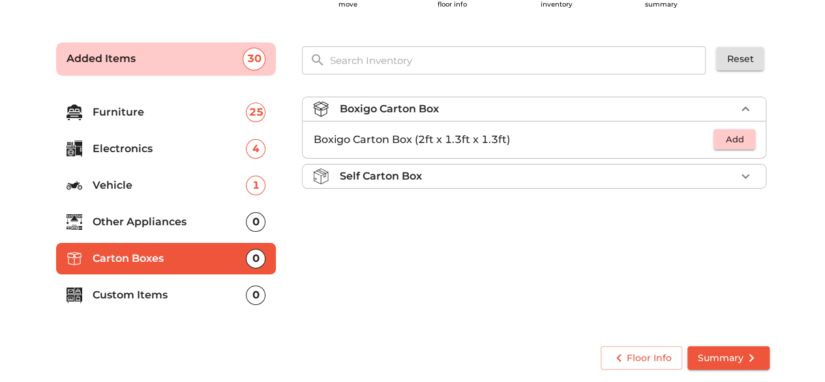
click at [735, 142] on span "Add" at bounding box center [734, 139] width 29 height 15
click at [752, 138] on icon "button" at bounding box center [746, 140] width 16 height 16
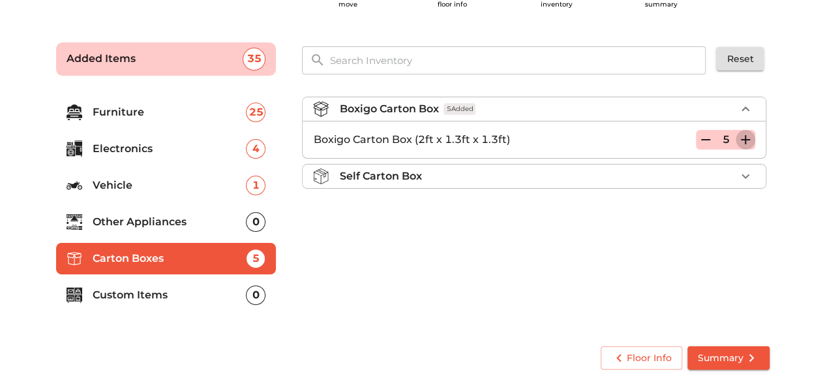
click at [752, 138] on icon "button" at bounding box center [746, 140] width 16 height 16
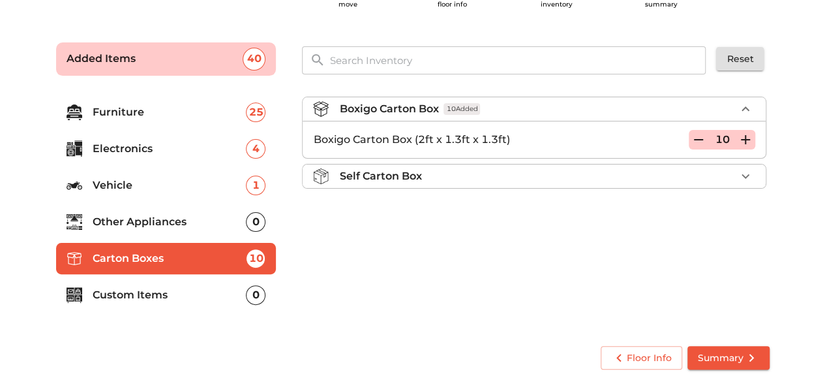
click at [144, 287] on p "Custom Items" at bounding box center [170, 295] width 154 height 16
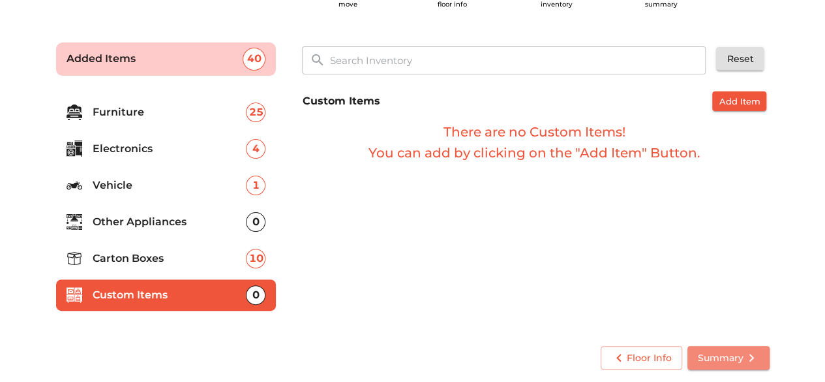
click at [715, 354] on span "Summary" at bounding box center [728, 358] width 61 height 16
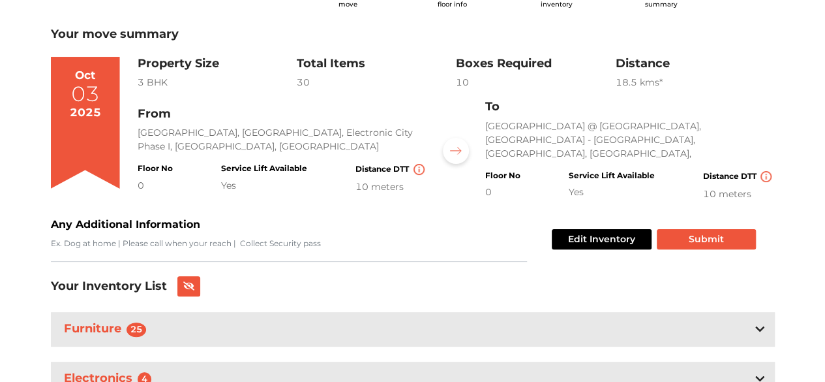
scroll to position [115, 0]
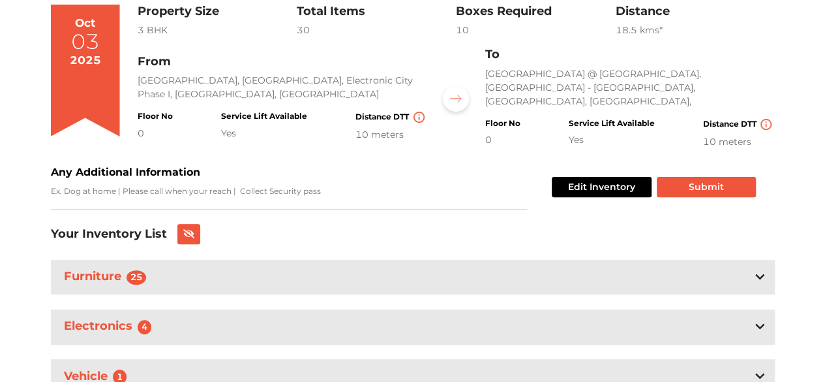
click at [389, 341] on div "Electronics 4" at bounding box center [413, 326] width 724 height 35
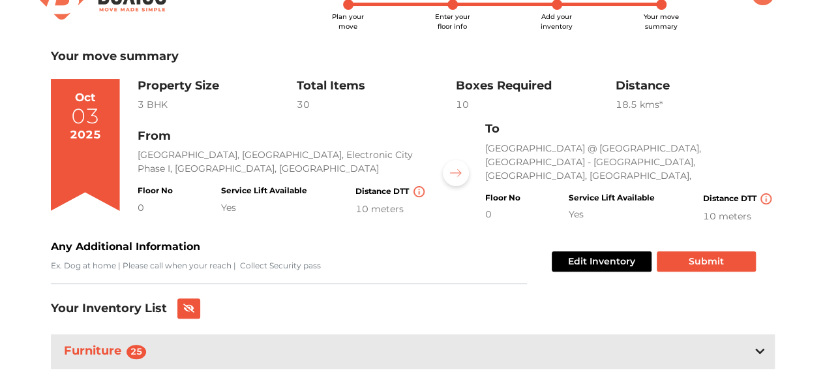
scroll to position [38, 0]
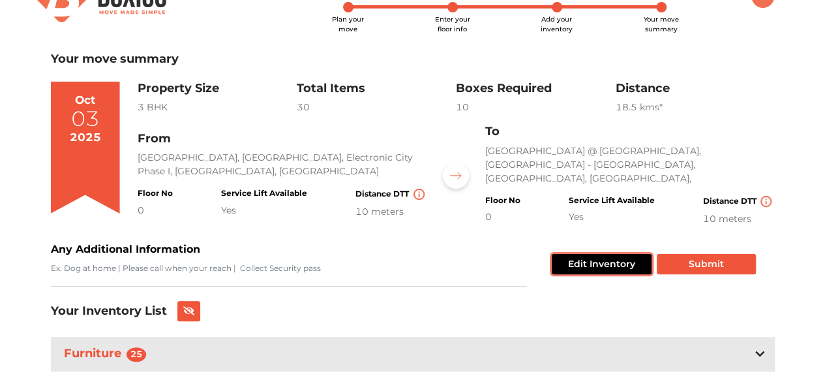
click at [592, 258] on button "Edit Inventory" at bounding box center [602, 264] width 100 height 20
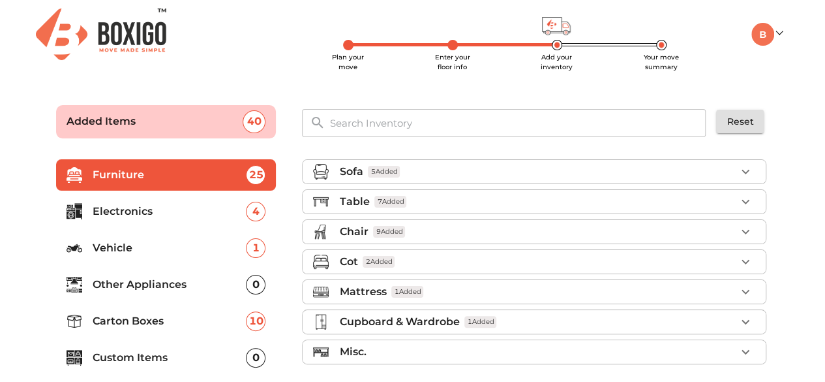
scroll to position [10, 0]
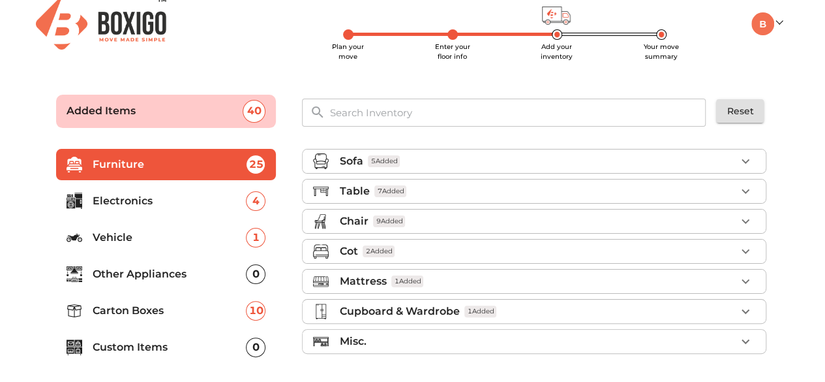
click at [120, 193] on p "Electronics" at bounding box center [170, 201] width 154 height 16
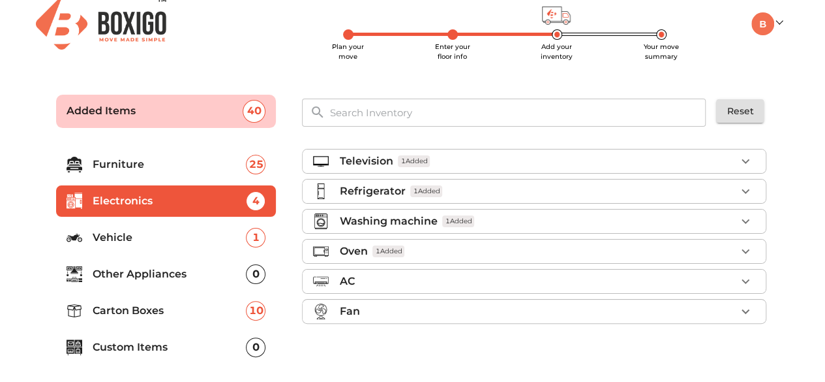
click at [382, 162] on p "Television" at bounding box center [365, 161] width 53 height 16
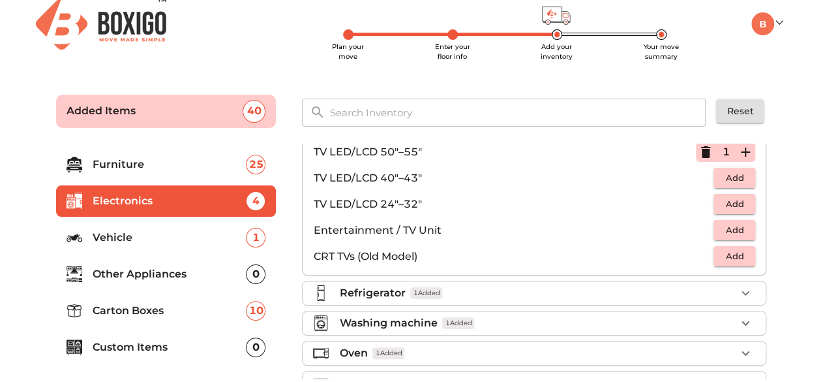
scroll to position [105, 0]
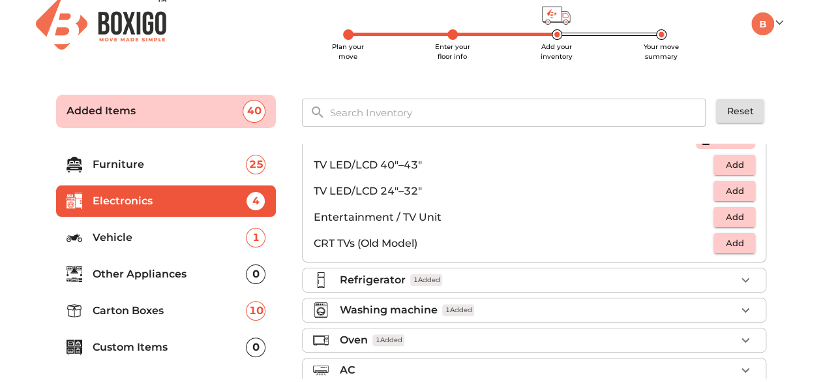
click at [384, 279] on p "Refrigerator" at bounding box center [372, 280] width 66 height 16
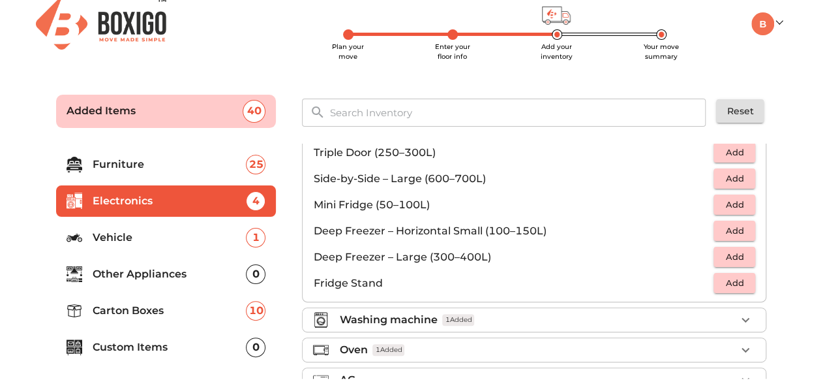
scroll to position [172, 0]
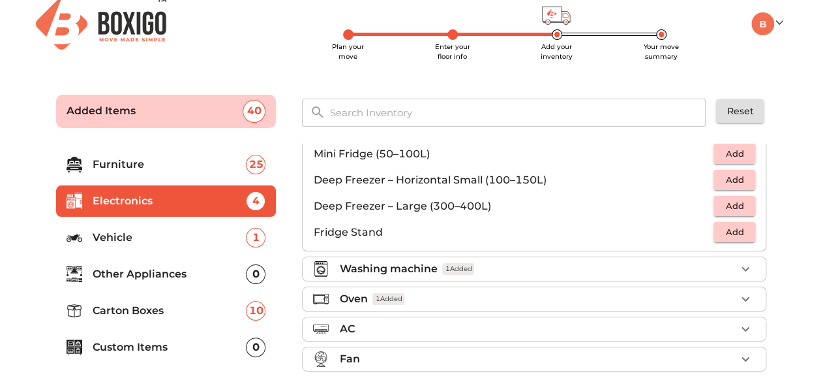
click at [367, 261] on p "Washing machine" at bounding box center [388, 269] width 98 height 16
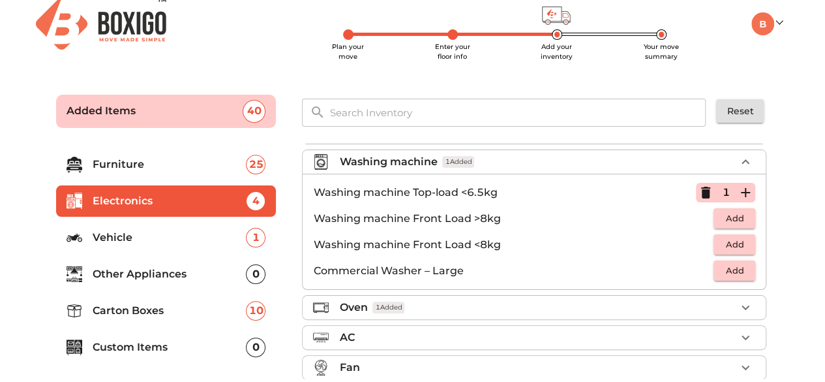
scroll to position [68, 0]
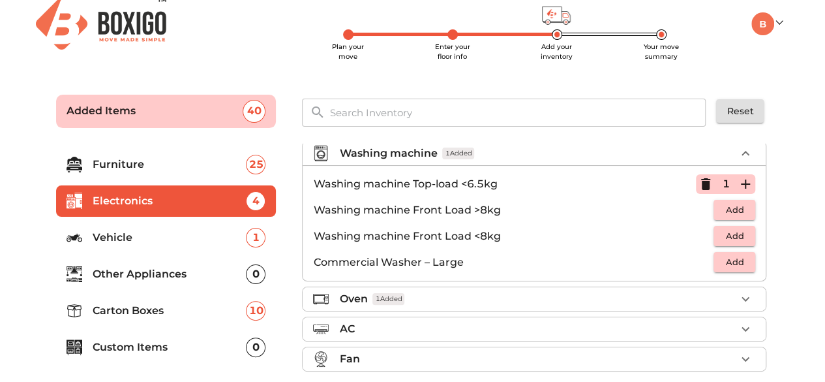
click at [349, 299] on p "Oven" at bounding box center [353, 299] width 28 height 16
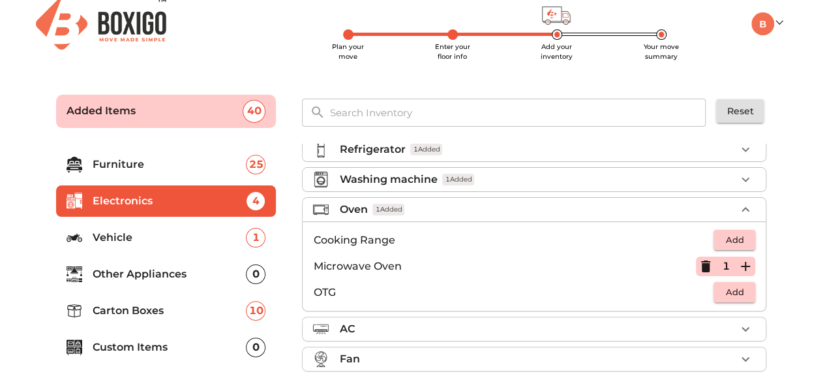
scroll to position [63, 0]
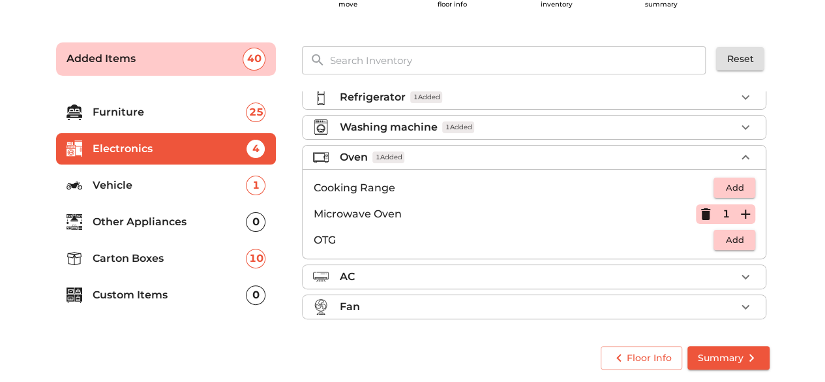
click at [124, 294] on p "Custom Items" at bounding box center [170, 295] width 154 height 16
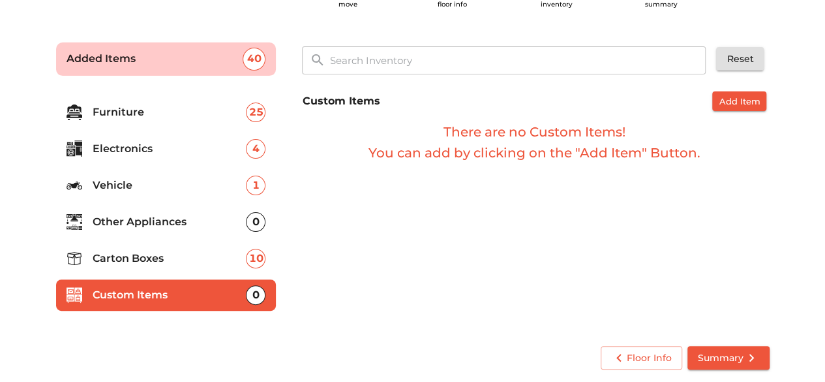
scroll to position [0, 0]
click at [733, 104] on span "Add Item" at bounding box center [739, 101] width 41 height 15
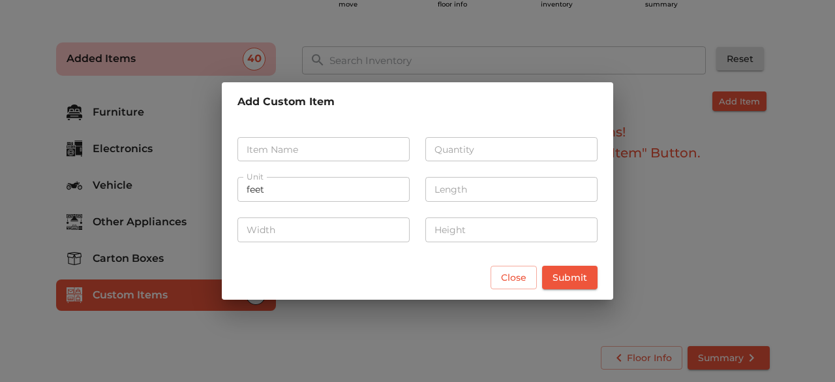
click at [326, 152] on input "text" at bounding box center [323, 149] width 172 height 25
type input "Water Softner"
click at [453, 151] on input "number" at bounding box center [511, 149] width 172 height 25
type input "1"
click at [388, 193] on input "feet" at bounding box center [323, 189] width 172 height 25
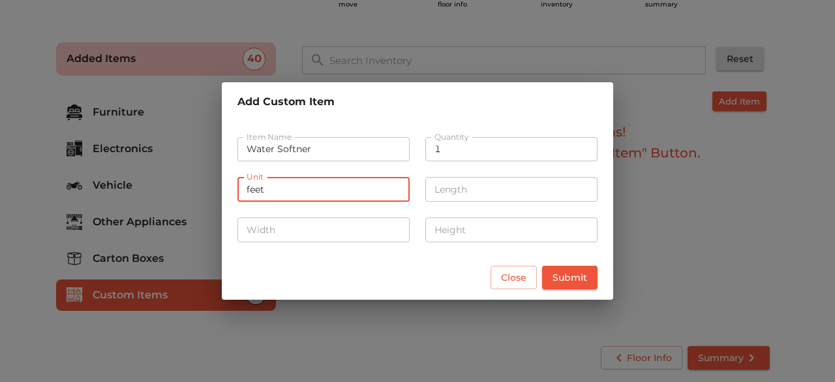
click at [389, 193] on input "feet" at bounding box center [323, 189] width 172 height 25
click at [483, 192] on input "number" at bounding box center [511, 189] width 172 height 25
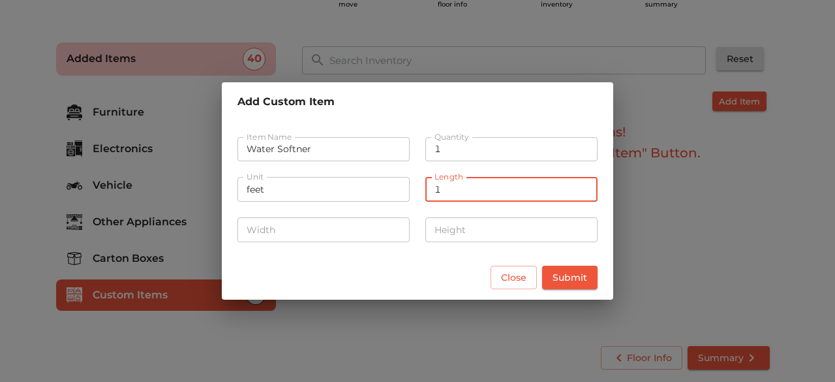
type input "1"
click at [354, 236] on input "number" at bounding box center [323, 229] width 172 height 25
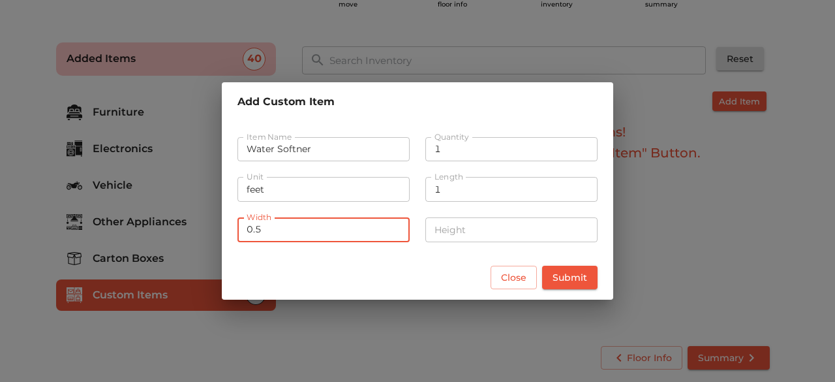
type input "0.5"
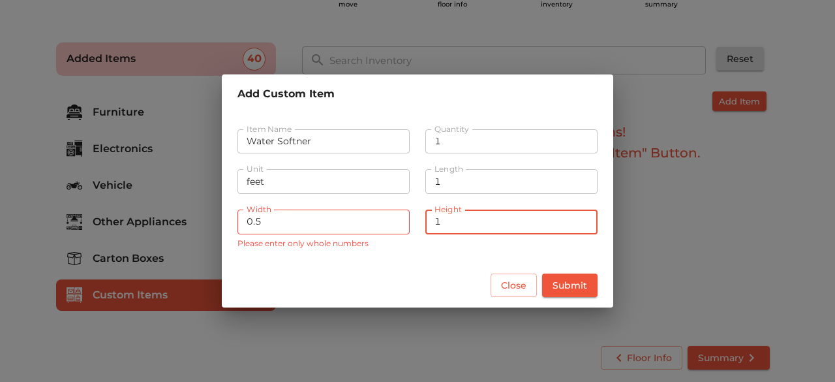
type input "1"
drag, startPoint x: 560, startPoint y: 279, endPoint x: 406, endPoint y: 230, distance: 162.0
click at [406, 230] on div "Add Custom Item Item Name Water Softner Item Name Quantity 1 Quantity Unit feet…" at bounding box center [417, 190] width 391 height 233
click at [291, 230] on input "0.5" at bounding box center [323, 221] width 172 height 25
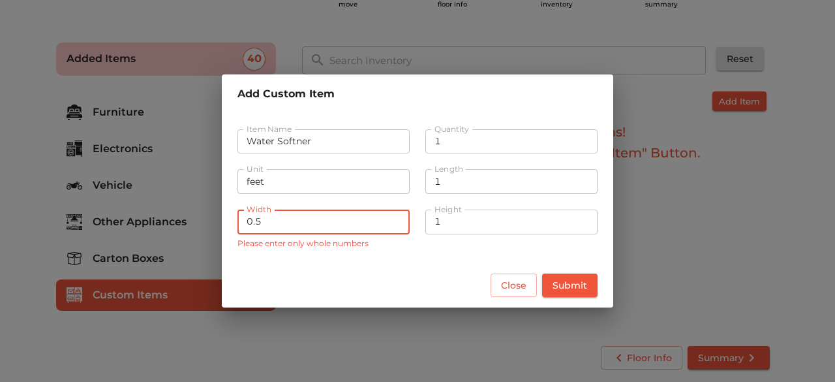
click at [291, 230] on input "0.5" at bounding box center [323, 221] width 172 height 25
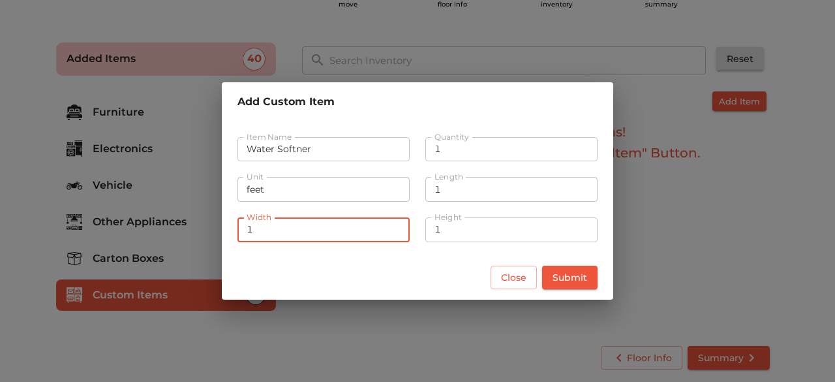
type input "1"
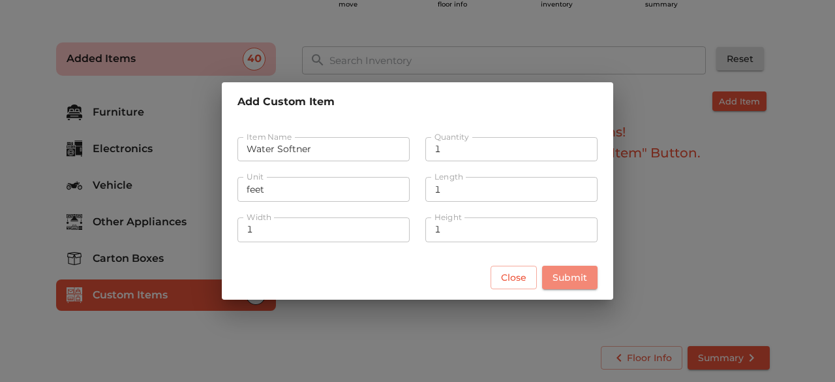
click at [579, 272] on span "Submit" at bounding box center [570, 277] width 35 height 16
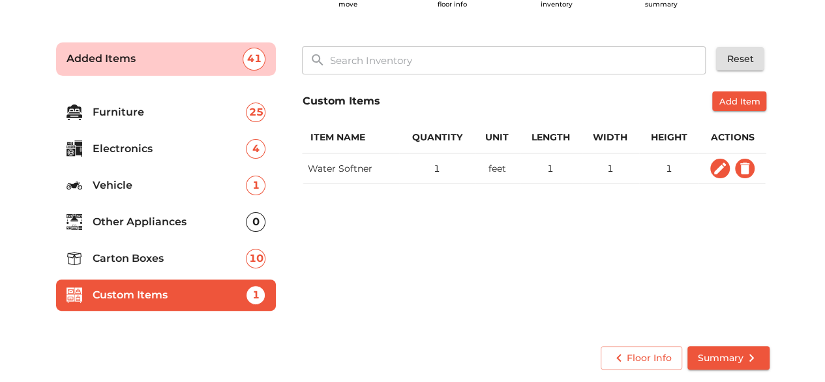
click at [715, 366] on button "Summary" at bounding box center [729, 358] width 82 height 24
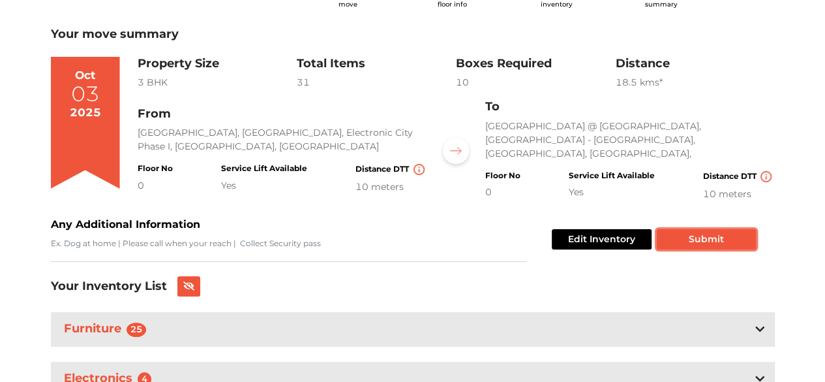
click at [693, 239] on button "Submit" at bounding box center [706, 239] width 99 height 20
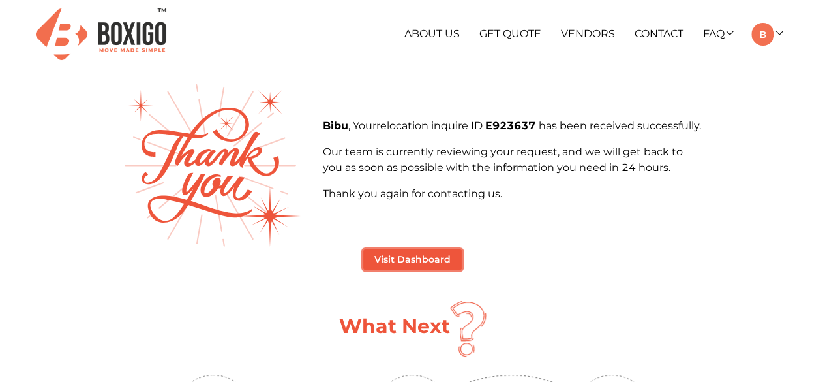
click at [418, 254] on button "Visit Dashboard" at bounding box center [412, 259] width 99 height 20
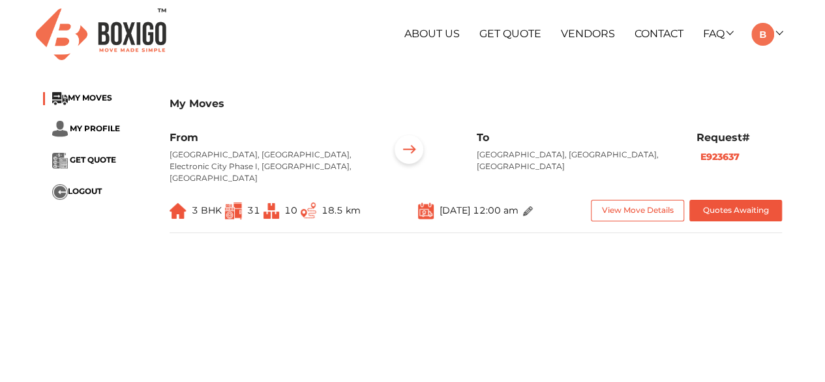
click at [451, 34] on link "About Us" at bounding box center [431, 33] width 55 height 12
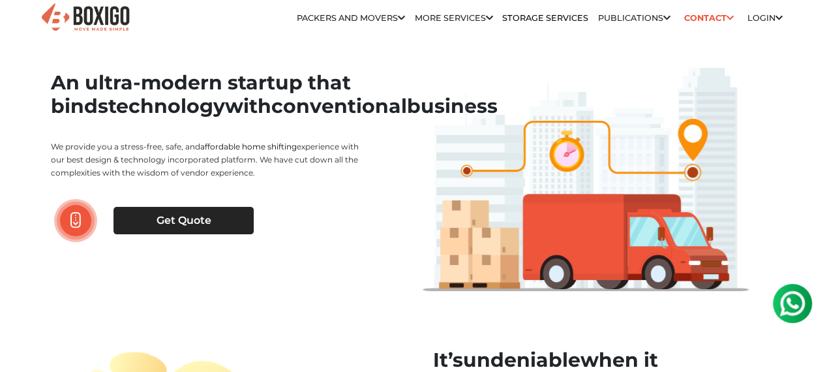
click at [0, 0] on link "Customer" at bounding box center [0, 0] width 0 height 0
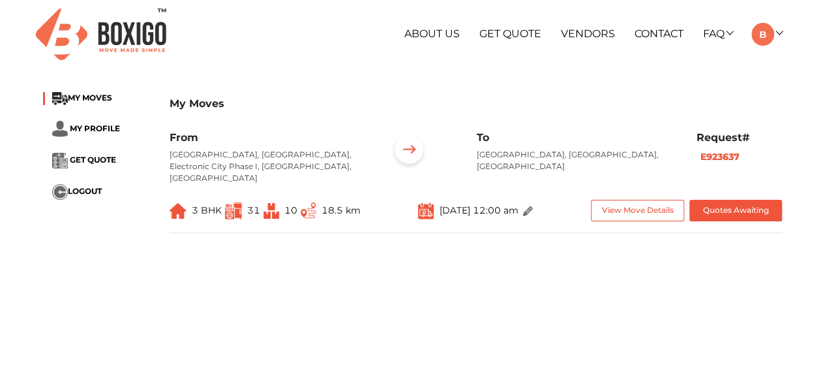
click at [566, 29] on link "Vendors" at bounding box center [588, 33] width 54 height 12
click at [431, 32] on link "About Us" at bounding box center [431, 33] width 55 height 12
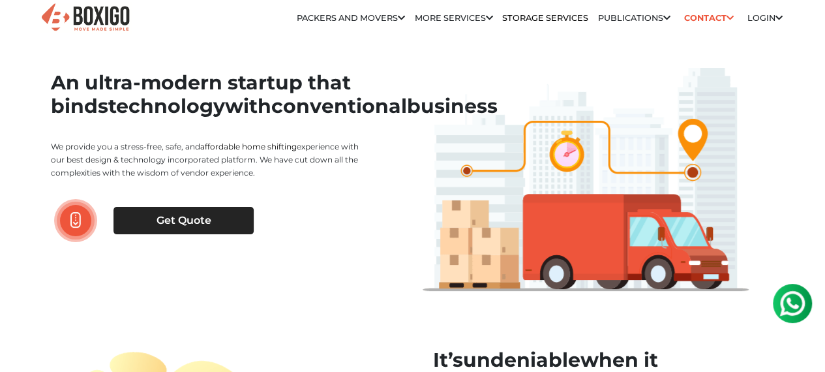
click at [0, 0] on li "Customer" at bounding box center [0, 0] width 0 height 0
